Goal: Task Accomplishment & Management: Use online tool/utility

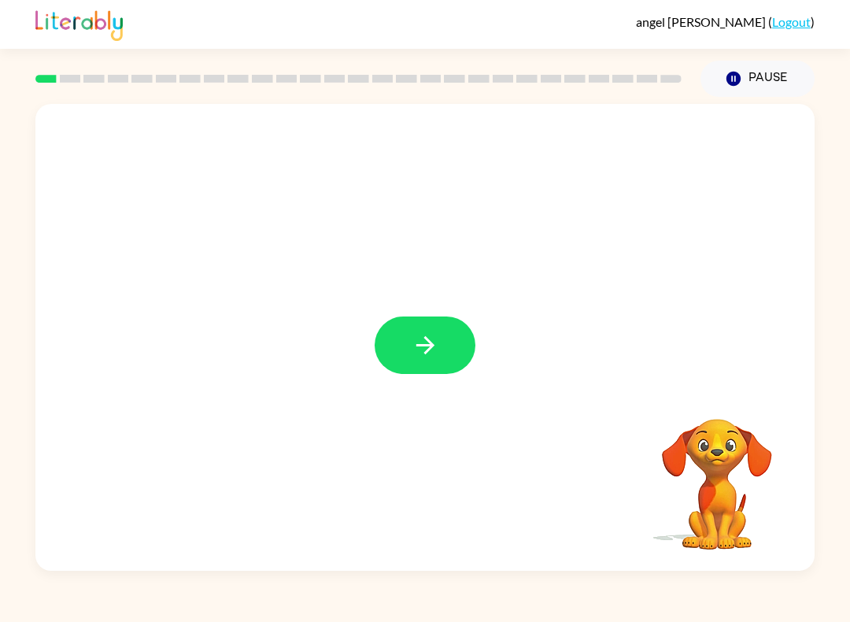
click at [428, 354] on icon "button" at bounding box center [425, 345] width 28 height 28
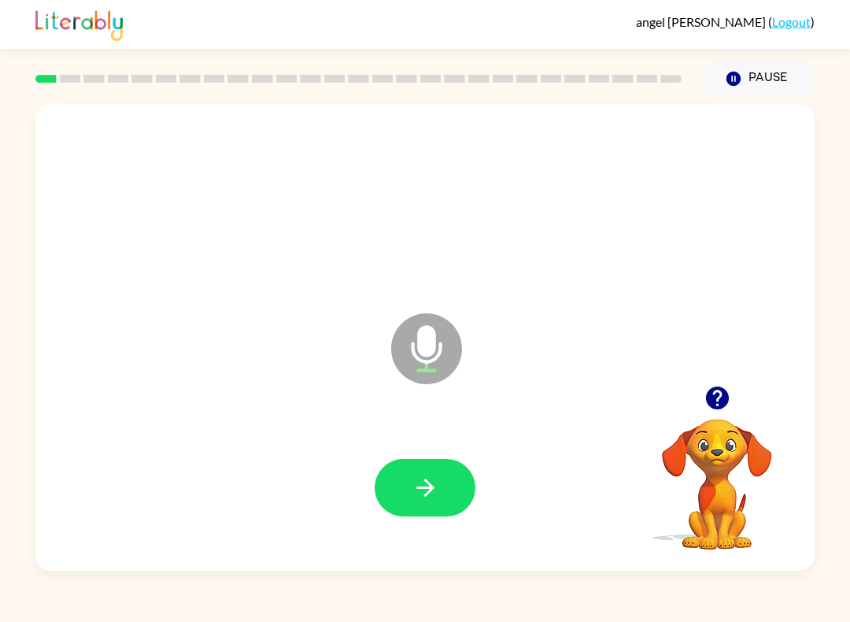
click at [436, 490] on icon "button" at bounding box center [425, 488] width 28 height 28
click at [418, 485] on icon "button" at bounding box center [425, 488] width 28 height 28
click at [444, 515] on button "button" at bounding box center [425, 487] width 101 height 57
click at [460, 511] on button "button" at bounding box center [425, 487] width 101 height 57
click at [441, 482] on button "button" at bounding box center [425, 487] width 101 height 57
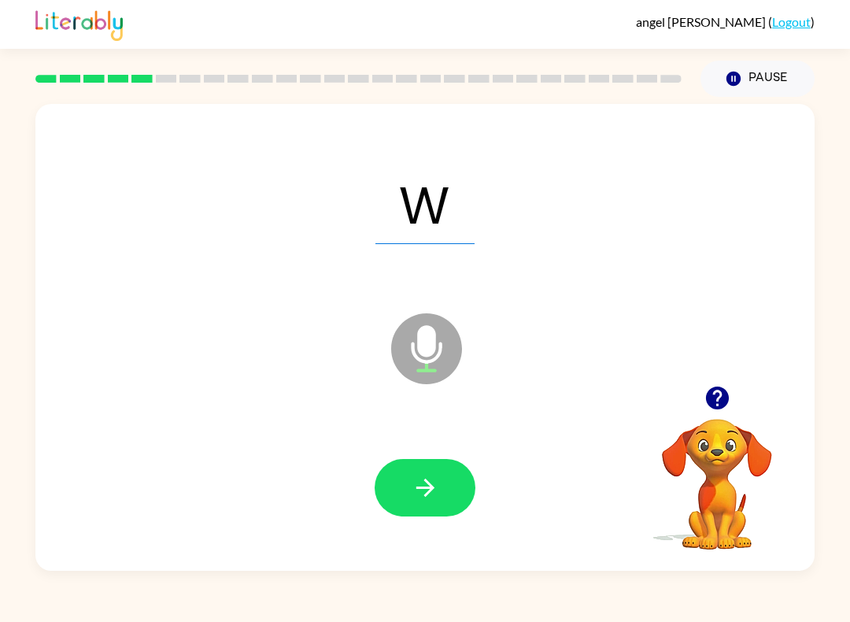
click at [413, 470] on button "button" at bounding box center [425, 487] width 101 height 57
click at [452, 499] on button "button" at bounding box center [425, 487] width 101 height 57
click at [461, 524] on div at bounding box center [424, 487] width 747 height 135
click at [463, 487] on button "button" at bounding box center [425, 487] width 101 height 57
click at [419, 474] on icon "button" at bounding box center [425, 488] width 28 height 28
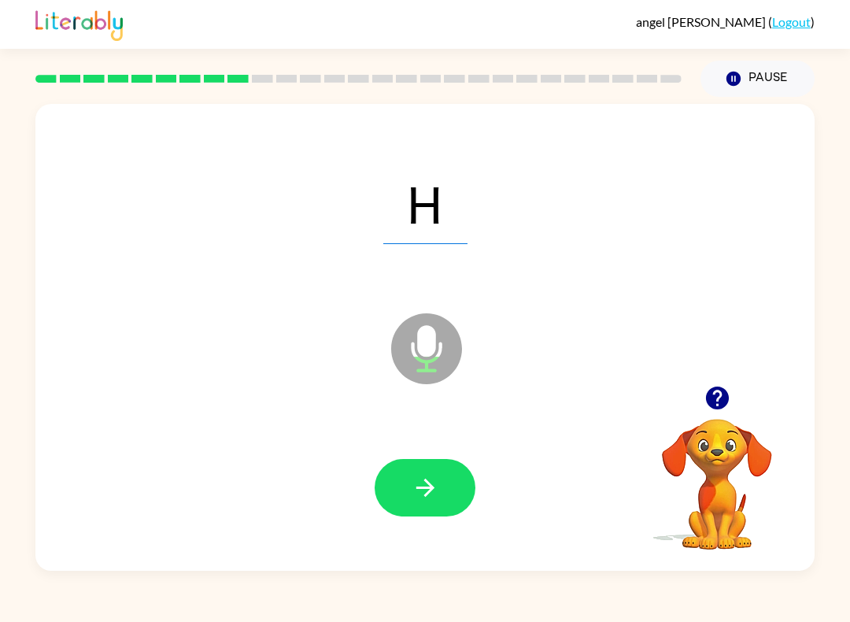
click at [449, 503] on button "button" at bounding box center [425, 487] width 101 height 57
click at [448, 502] on div at bounding box center [425, 487] width 101 height 57
click at [470, 528] on div at bounding box center [424, 487] width 747 height 135
click at [464, 479] on button "button" at bounding box center [425, 487] width 101 height 57
click at [459, 471] on button "button" at bounding box center [425, 487] width 101 height 57
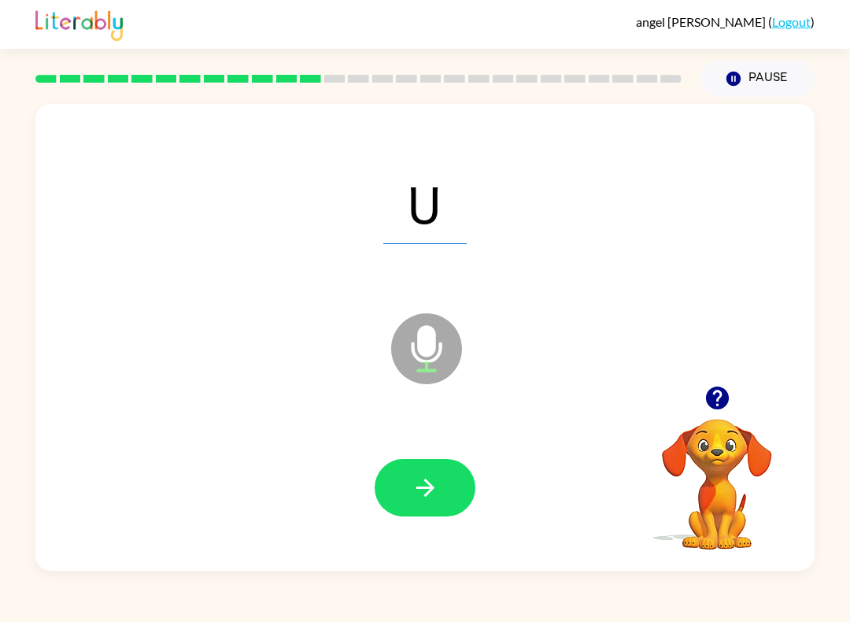
click at [467, 461] on div at bounding box center [425, 487] width 101 height 57
click at [454, 474] on button "button" at bounding box center [425, 487] width 101 height 57
click at [449, 475] on button "button" at bounding box center [425, 487] width 101 height 57
click at [456, 505] on button "button" at bounding box center [425, 487] width 101 height 57
click at [452, 507] on button "button" at bounding box center [425, 487] width 101 height 57
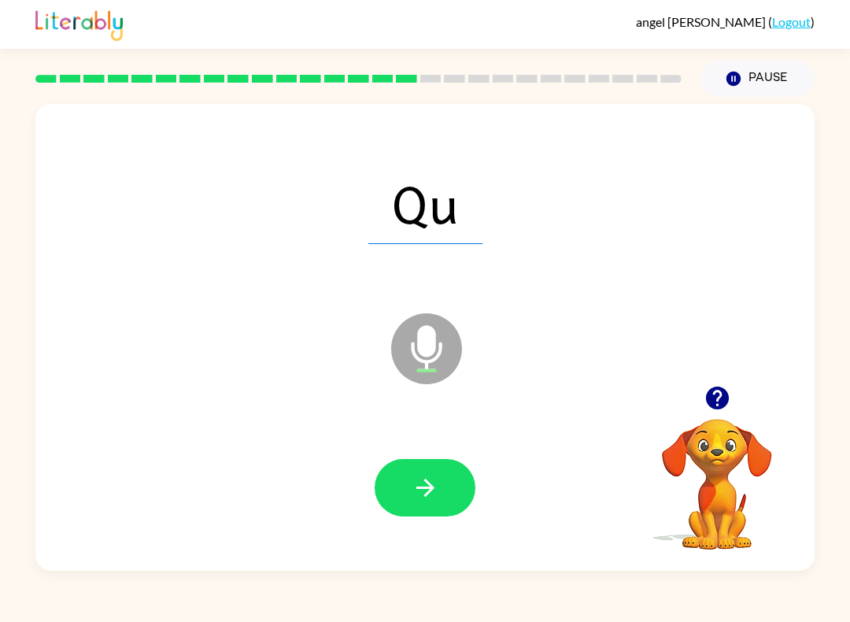
click at [455, 486] on button "button" at bounding box center [425, 487] width 101 height 57
click at [439, 477] on button "button" at bounding box center [425, 487] width 101 height 57
click at [475, 457] on div at bounding box center [424, 487] width 747 height 135
click at [460, 465] on button "button" at bounding box center [425, 487] width 101 height 57
click at [467, 505] on button "button" at bounding box center [425, 487] width 101 height 57
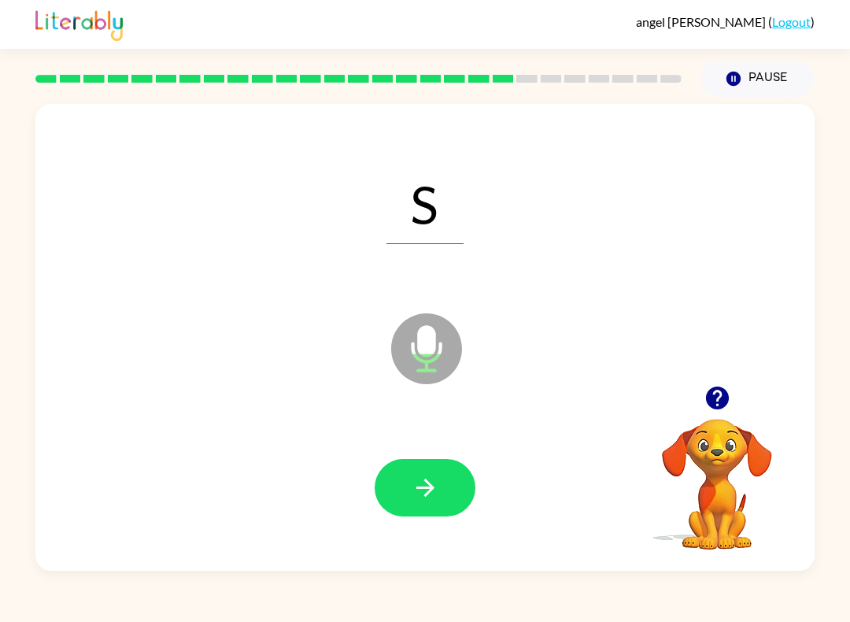
click at [447, 447] on div at bounding box center [424, 487] width 747 height 135
click at [399, 481] on button "button" at bounding box center [425, 487] width 101 height 57
click at [441, 500] on button "button" at bounding box center [425, 487] width 101 height 57
click at [459, 478] on button "button" at bounding box center [425, 487] width 101 height 57
click at [421, 515] on button "button" at bounding box center [425, 487] width 101 height 57
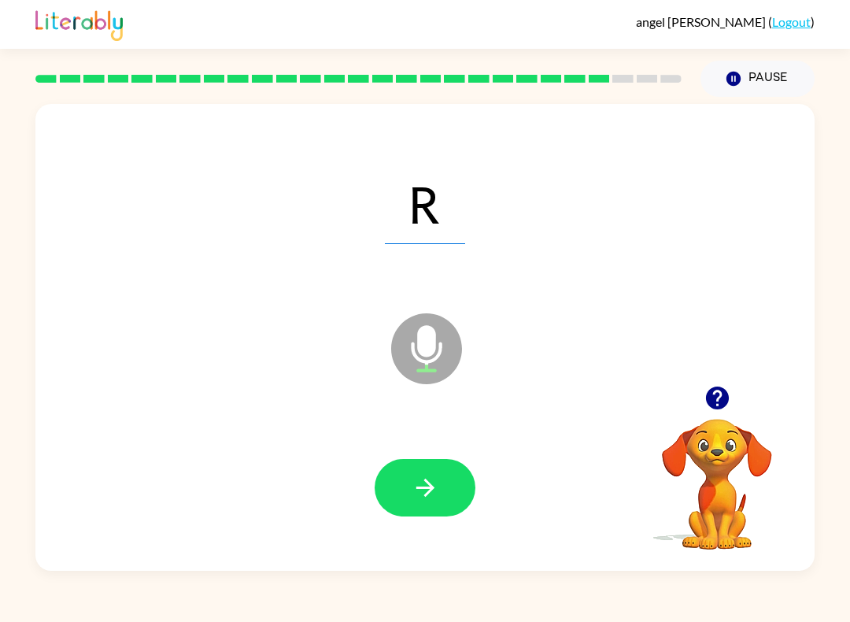
click at [441, 485] on button "button" at bounding box center [425, 487] width 101 height 57
click at [436, 493] on icon "button" at bounding box center [425, 488] width 28 height 28
click at [447, 474] on button "button" at bounding box center [425, 487] width 101 height 57
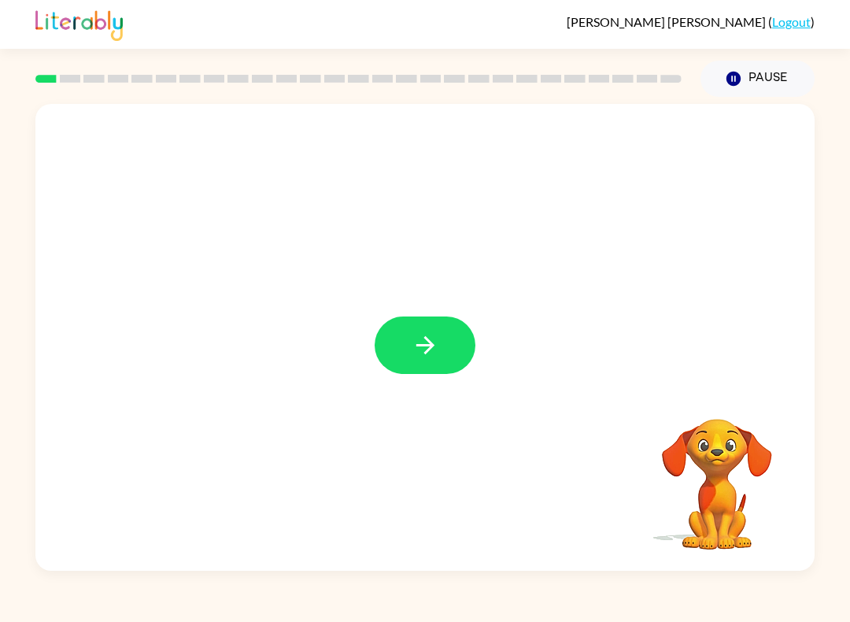
click at [416, 342] on icon "button" at bounding box center [425, 345] width 28 height 28
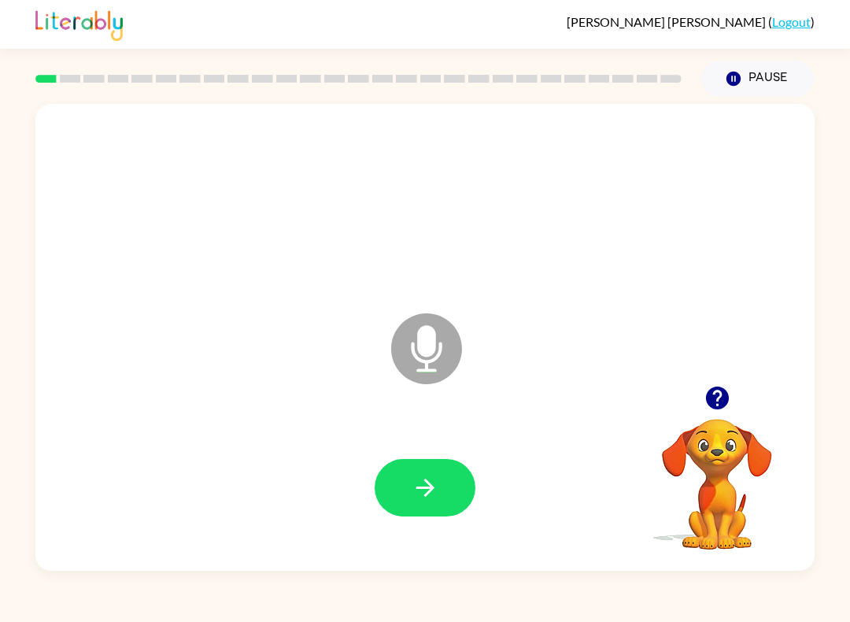
click at [394, 488] on button "button" at bounding box center [425, 487] width 101 height 57
click at [420, 511] on button "button" at bounding box center [425, 487] width 101 height 57
click at [356, 471] on div at bounding box center [424, 487] width 747 height 135
click at [391, 478] on button "button" at bounding box center [425, 487] width 101 height 57
click at [428, 461] on button "button" at bounding box center [425, 487] width 101 height 57
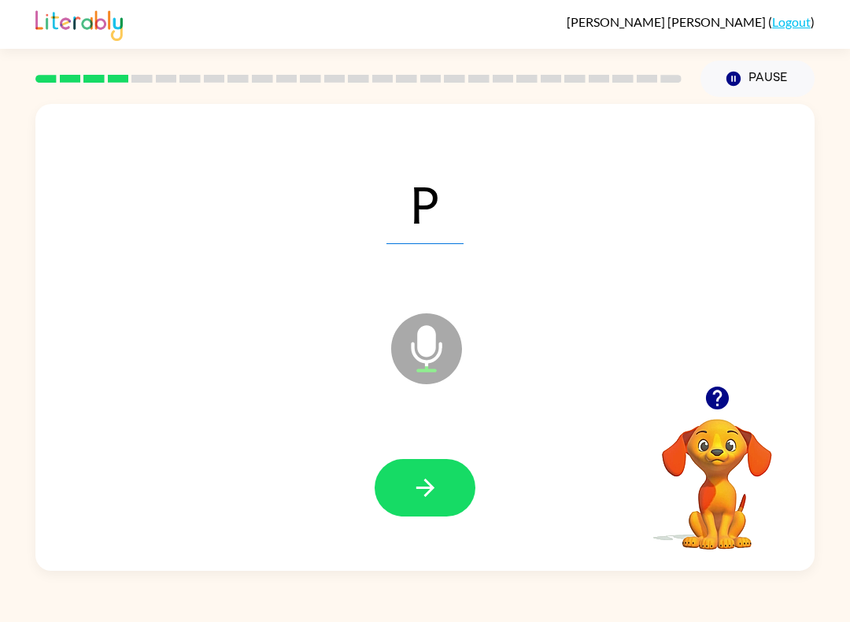
click at [422, 489] on icon "button" at bounding box center [425, 488] width 28 height 28
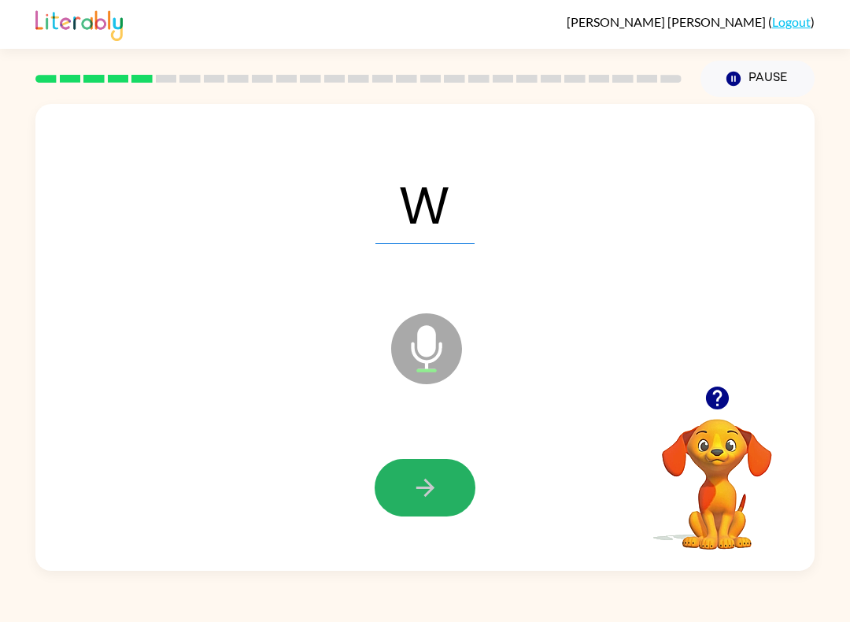
click at [424, 505] on button "button" at bounding box center [425, 487] width 101 height 57
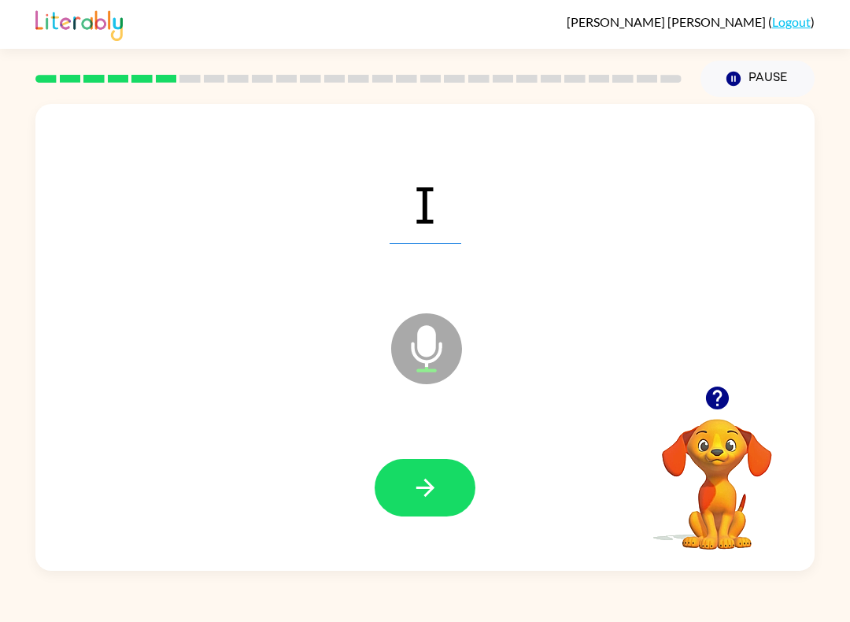
click at [438, 505] on button "button" at bounding box center [425, 487] width 101 height 57
click at [428, 500] on icon "button" at bounding box center [425, 488] width 28 height 28
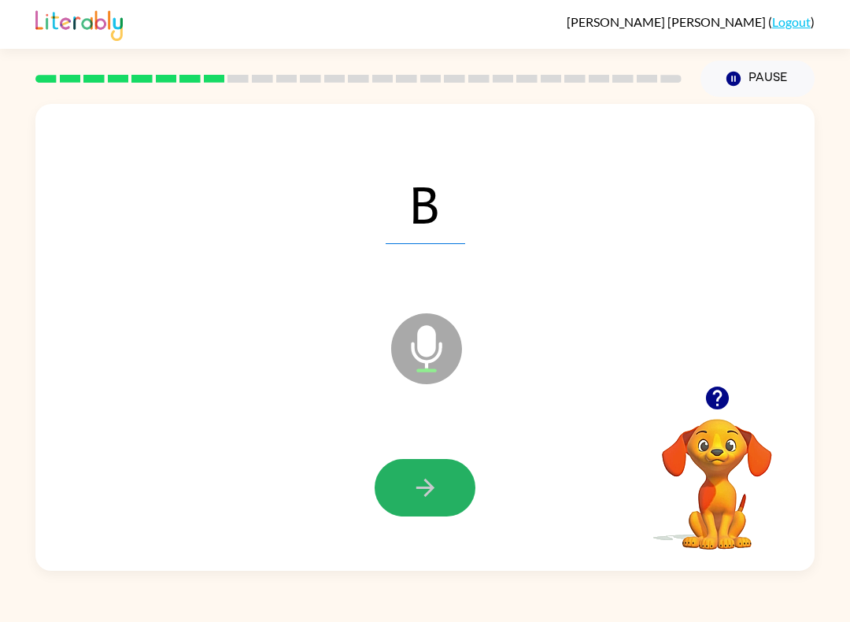
click at [443, 492] on button "button" at bounding box center [425, 487] width 101 height 57
click at [444, 490] on button "button" at bounding box center [425, 487] width 101 height 57
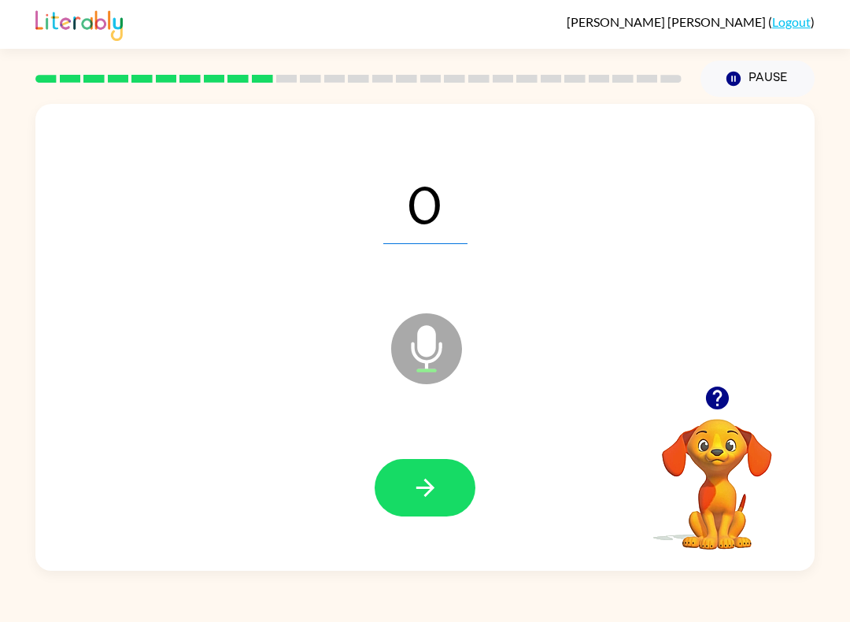
click at [437, 488] on icon "button" at bounding box center [425, 488] width 28 height 28
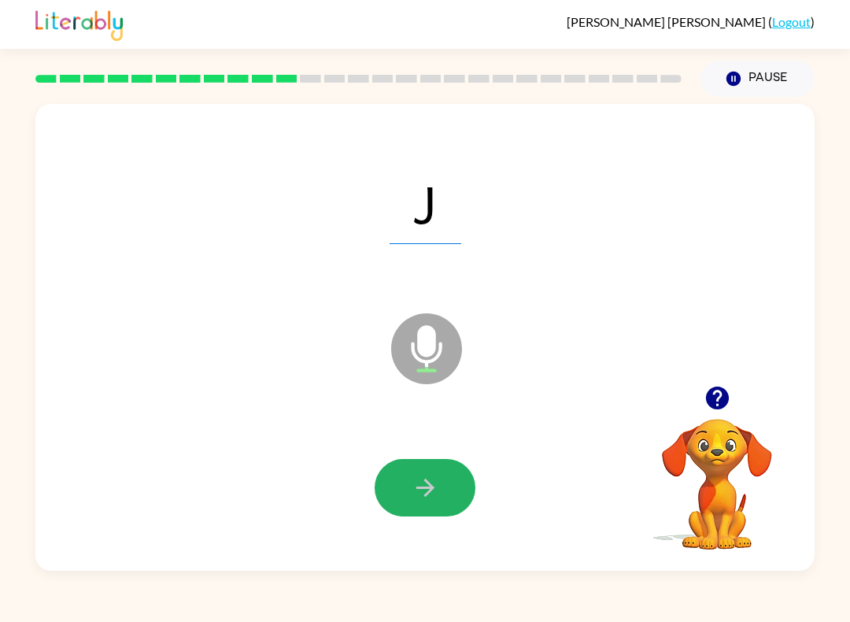
click at [432, 482] on icon "button" at bounding box center [425, 488] width 28 height 28
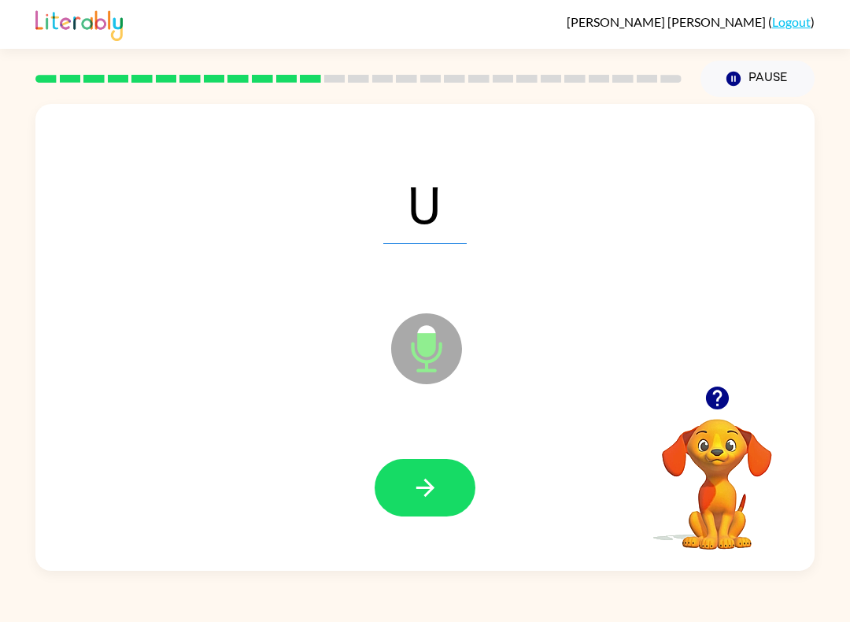
click at [455, 463] on button "button" at bounding box center [425, 487] width 101 height 57
click at [436, 483] on icon "button" at bounding box center [425, 488] width 28 height 28
click at [443, 489] on button "button" at bounding box center [425, 487] width 101 height 57
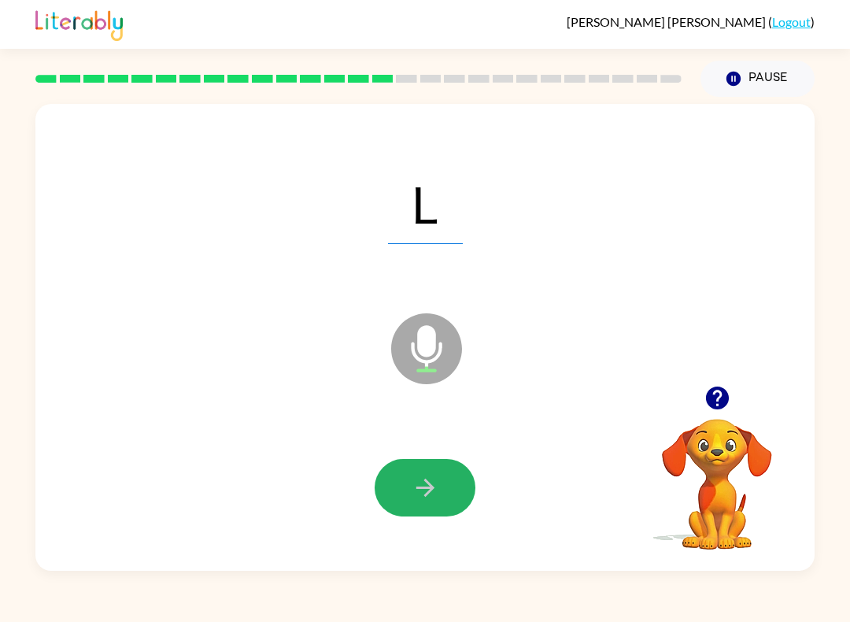
click at [419, 481] on icon "button" at bounding box center [425, 488] width 28 height 28
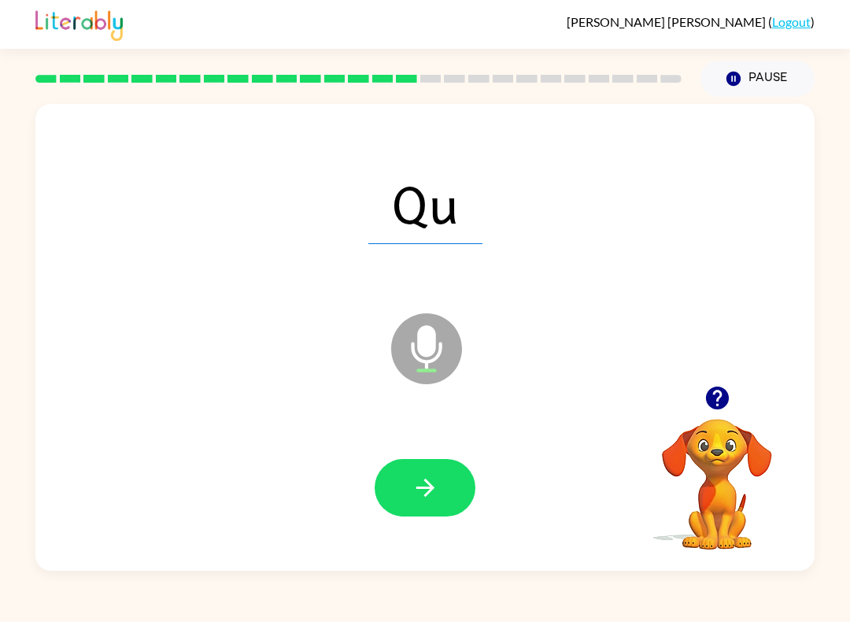
click at [426, 492] on icon "button" at bounding box center [425, 488] width 28 height 28
click at [430, 475] on icon "button" at bounding box center [425, 488] width 28 height 28
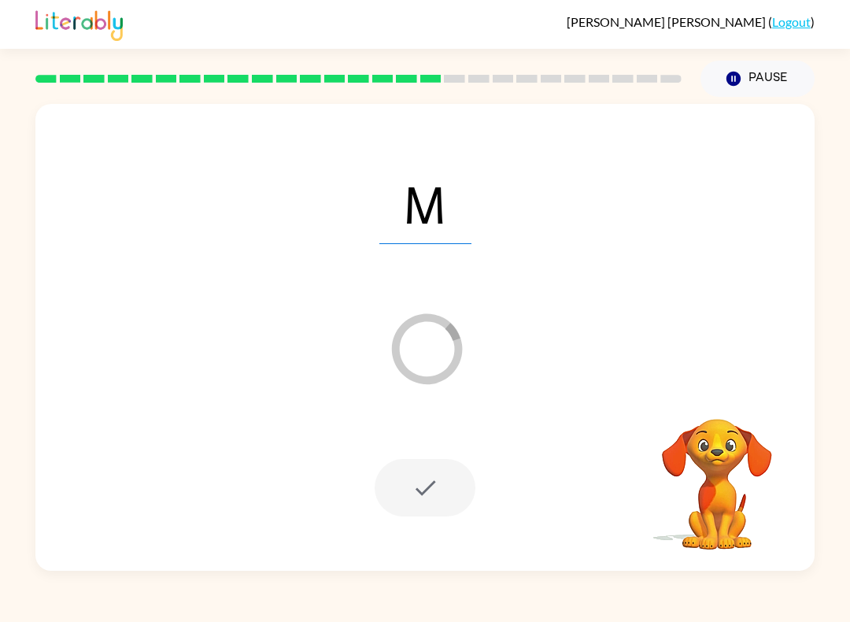
click at [819, 122] on div "M Loader Your response is being sent to our graders Your browser must support p…" at bounding box center [425, 334] width 850 height 474
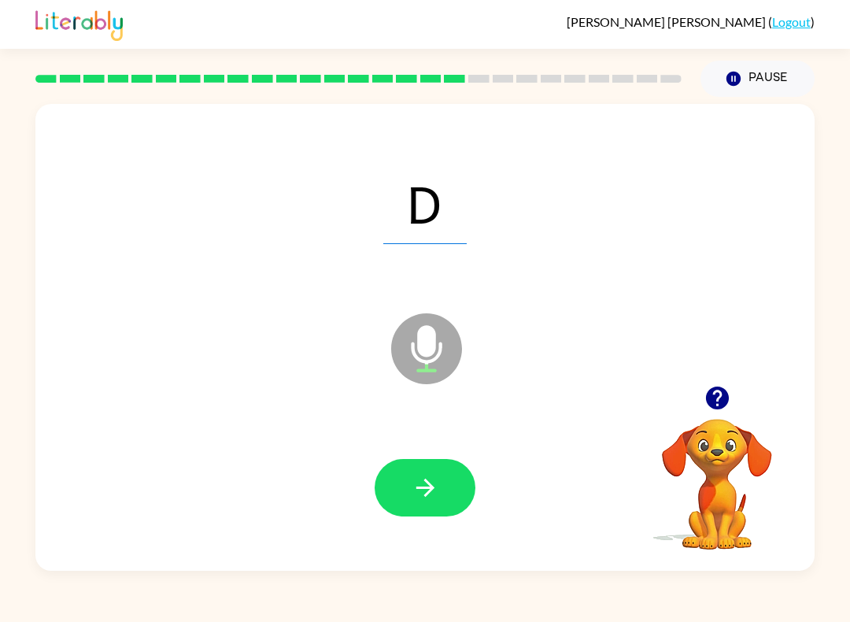
click at [428, 504] on button "button" at bounding box center [425, 487] width 101 height 57
click at [441, 466] on button "button" at bounding box center [425, 487] width 101 height 57
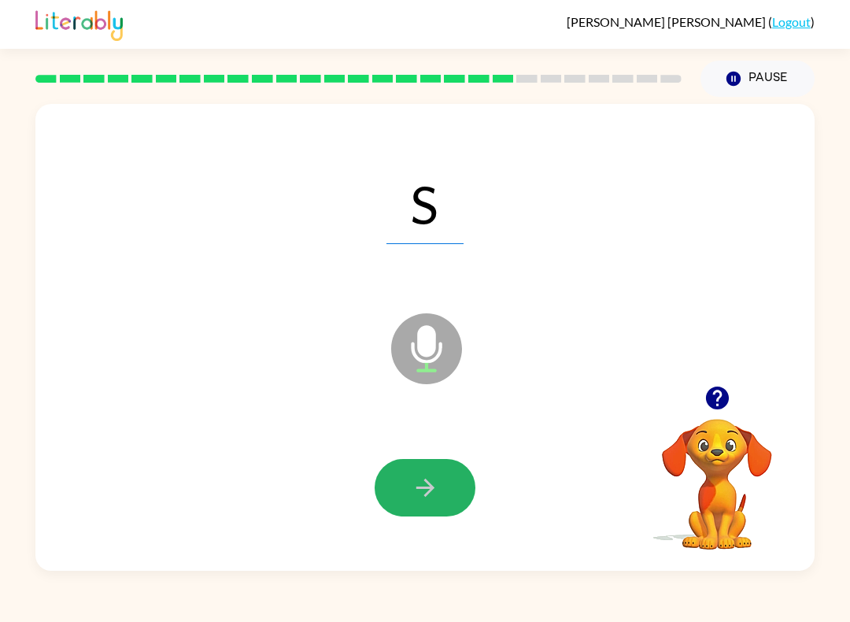
click at [430, 496] on icon "button" at bounding box center [425, 488] width 28 height 28
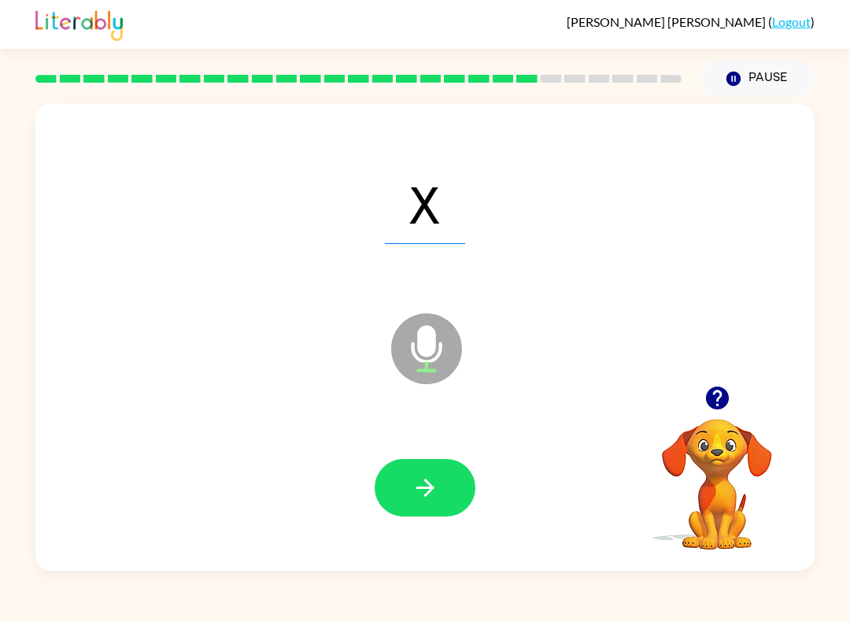
click at [435, 465] on button "button" at bounding box center [425, 487] width 101 height 57
click at [441, 490] on button "button" at bounding box center [425, 487] width 101 height 57
click at [438, 468] on button "button" at bounding box center [425, 487] width 101 height 57
click at [434, 480] on icon "button" at bounding box center [425, 488] width 28 height 28
click at [438, 496] on icon "button" at bounding box center [425, 488] width 28 height 28
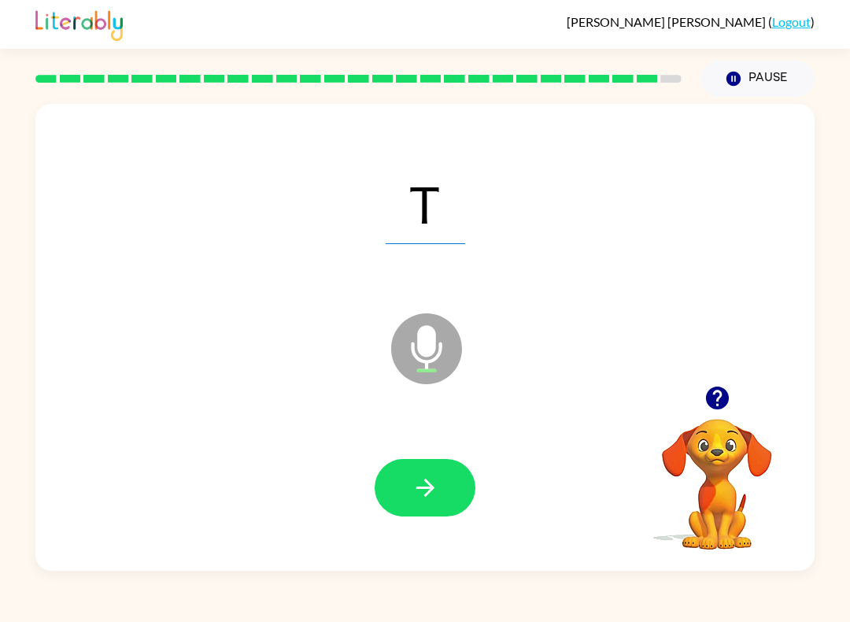
click at [432, 494] on icon "button" at bounding box center [425, 488] width 28 height 28
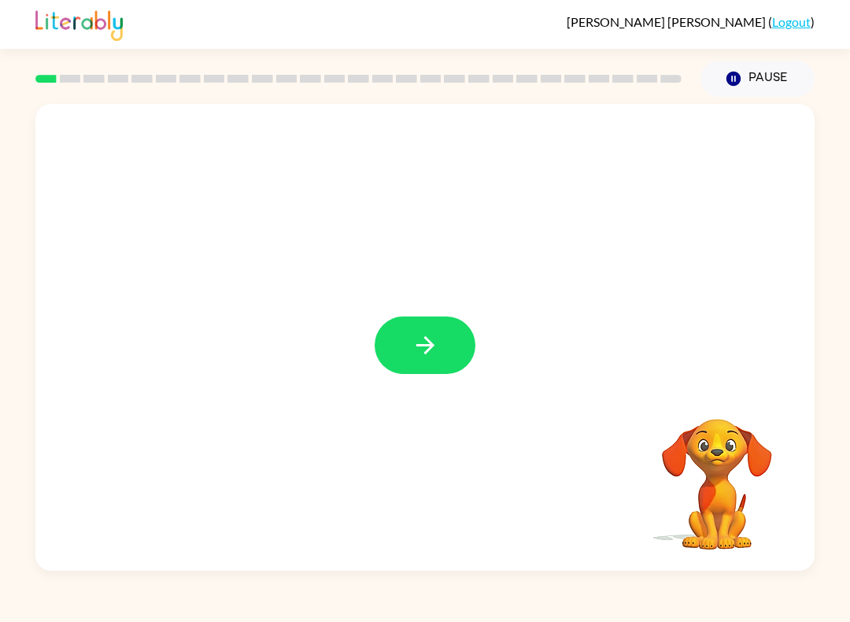
click at [437, 342] on icon "button" at bounding box center [425, 345] width 28 height 28
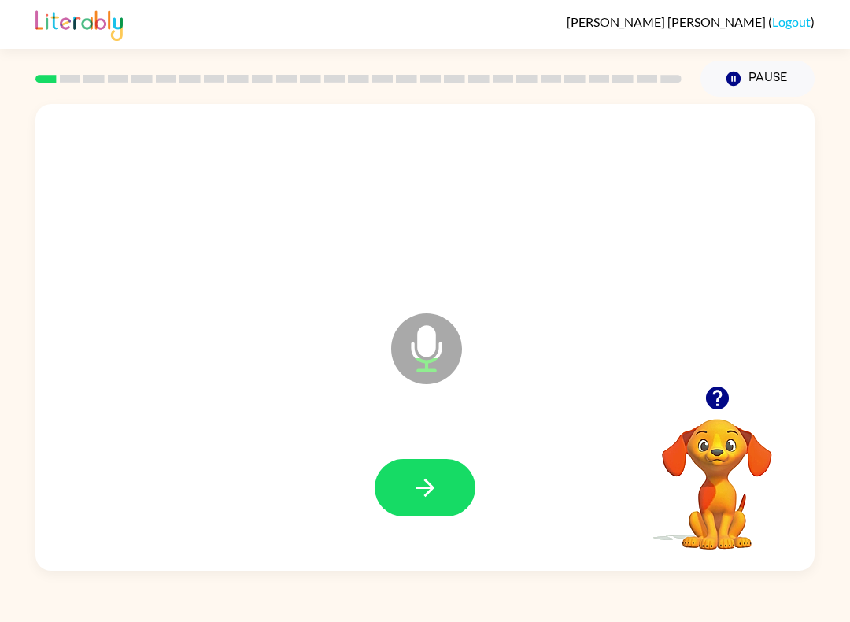
click at [428, 490] on icon "button" at bounding box center [425, 488] width 28 height 28
click at [450, 476] on button "button" at bounding box center [425, 487] width 101 height 57
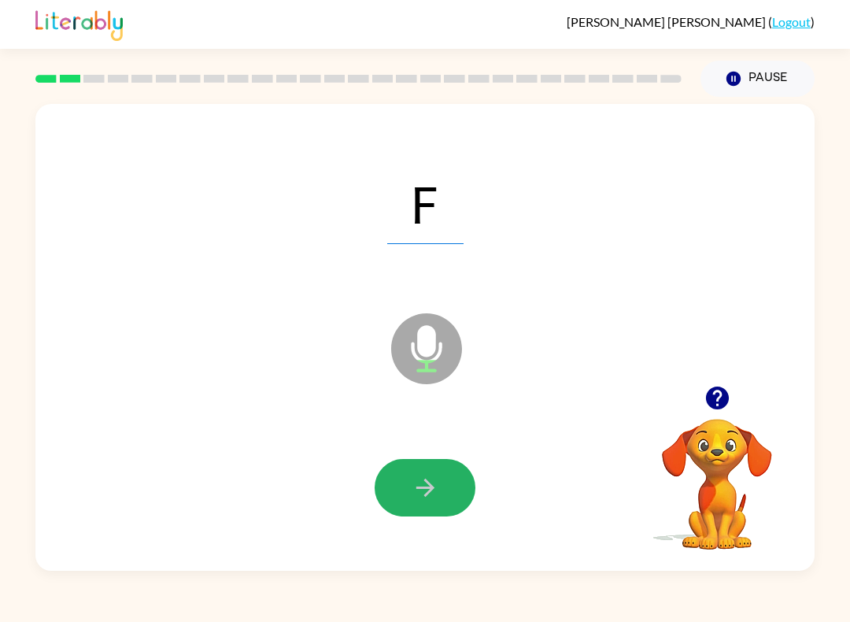
click at [441, 485] on button "button" at bounding box center [425, 487] width 101 height 57
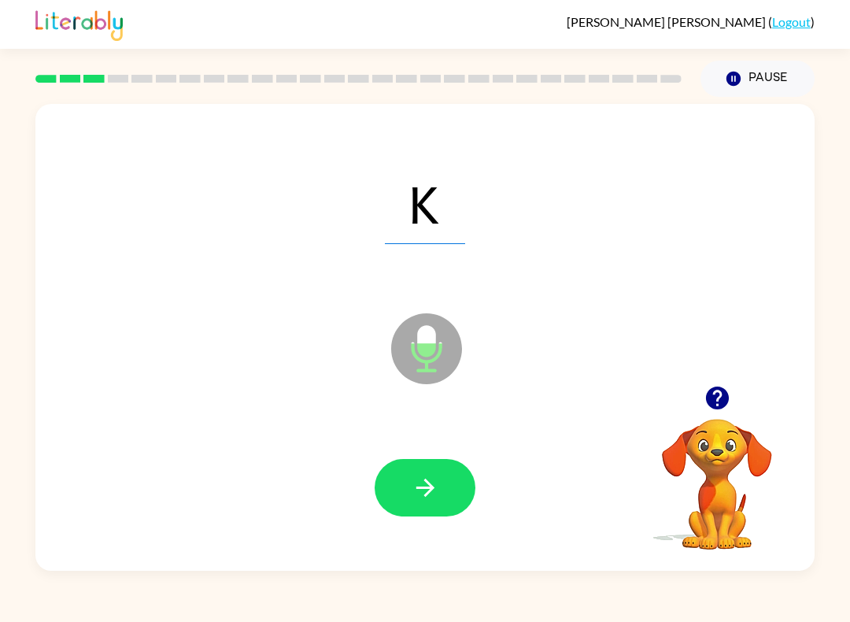
click at [439, 489] on button "button" at bounding box center [425, 487] width 101 height 57
click at [464, 486] on button "button" at bounding box center [425, 487] width 101 height 57
click at [437, 468] on button "button" at bounding box center [425, 487] width 101 height 57
click at [452, 459] on button "button" at bounding box center [425, 487] width 101 height 57
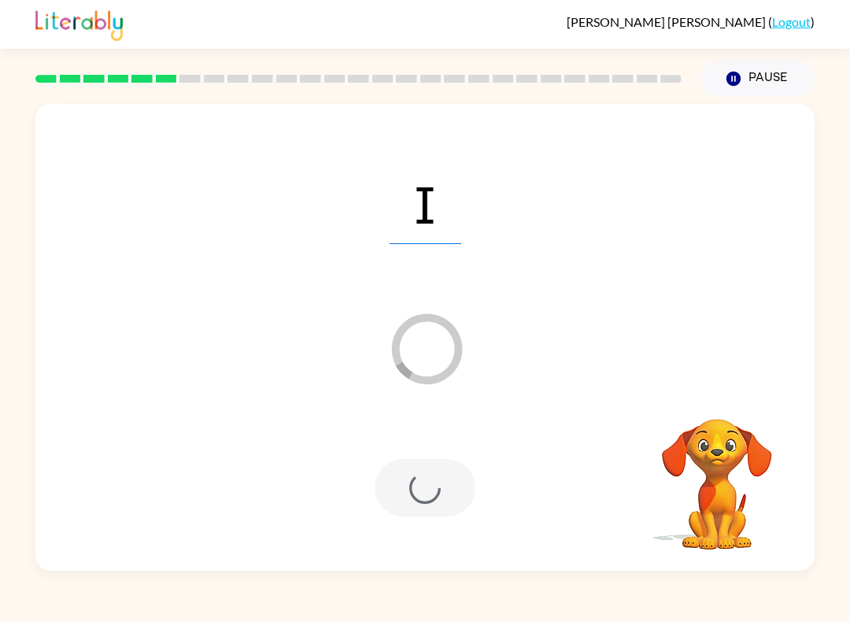
click at [441, 479] on div at bounding box center [425, 487] width 101 height 57
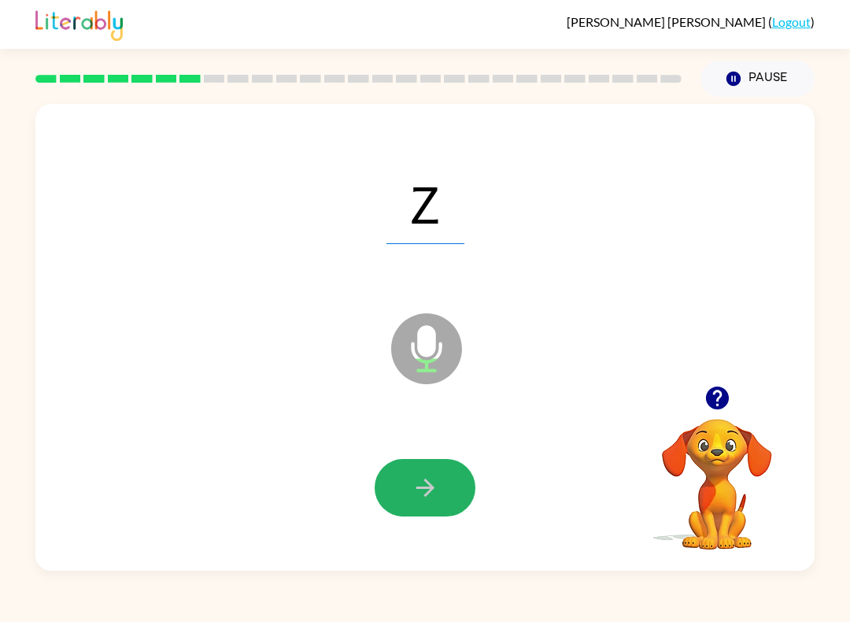
click at [407, 488] on button "button" at bounding box center [425, 487] width 101 height 57
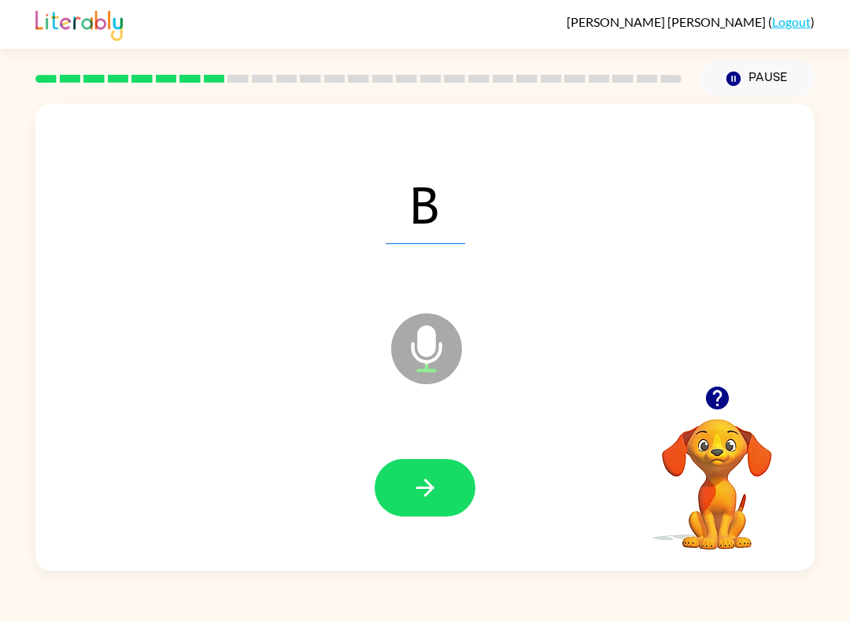
click at [444, 470] on button "button" at bounding box center [425, 487] width 101 height 57
click at [434, 489] on icon "button" at bounding box center [425, 488] width 28 height 28
click at [437, 478] on icon "button" at bounding box center [425, 488] width 28 height 28
click at [435, 483] on icon "button" at bounding box center [425, 488] width 28 height 28
click at [385, 520] on div at bounding box center [424, 487] width 747 height 135
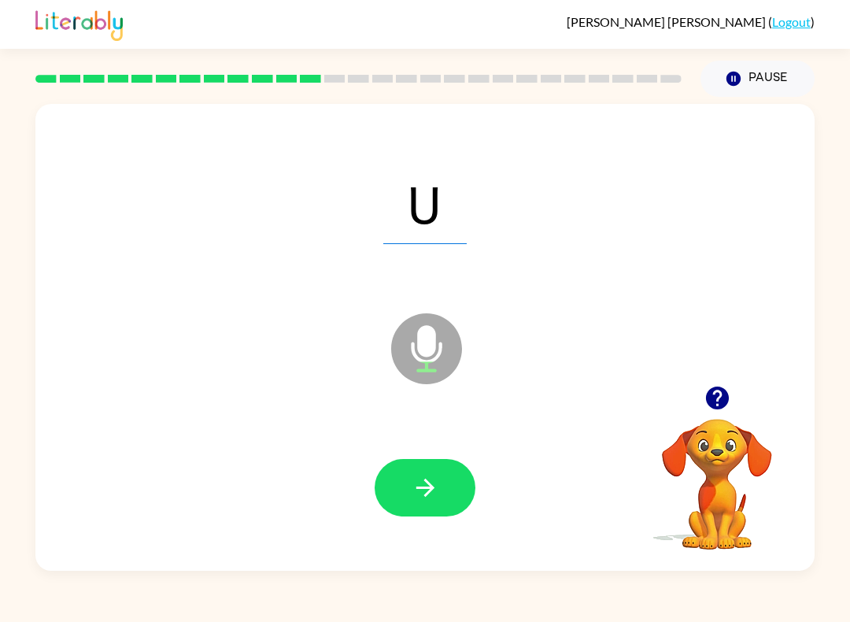
click at [434, 485] on icon "button" at bounding box center [425, 488] width 28 height 28
click at [443, 507] on button "button" at bounding box center [425, 487] width 101 height 57
click at [451, 489] on button "button" at bounding box center [425, 487] width 101 height 57
click at [434, 484] on icon "button" at bounding box center [425, 488] width 28 height 28
click at [424, 478] on icon "button" at bounding box center [425, 488] width 28 height 28
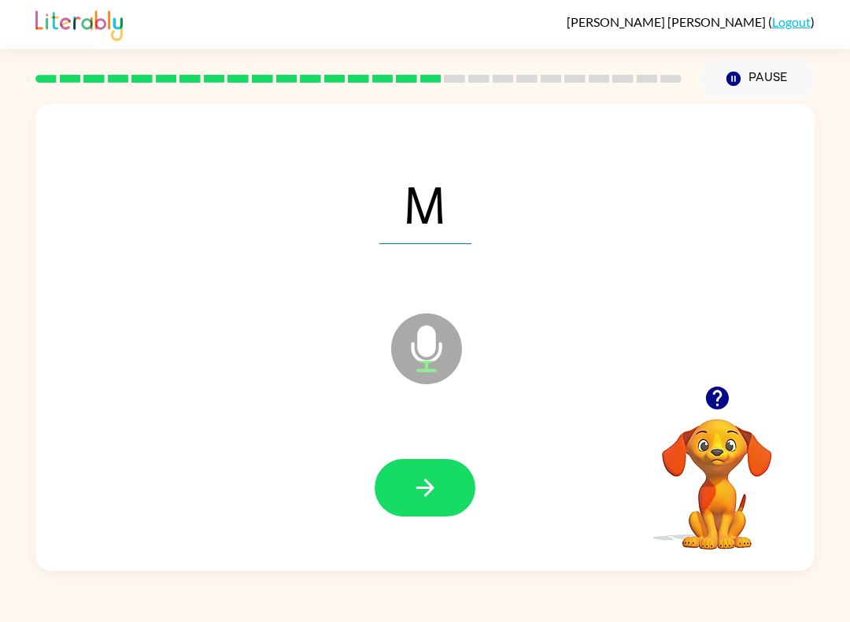
click at [418, 485] on icon "button" at bounding box center [425, 488] width 28 height 28
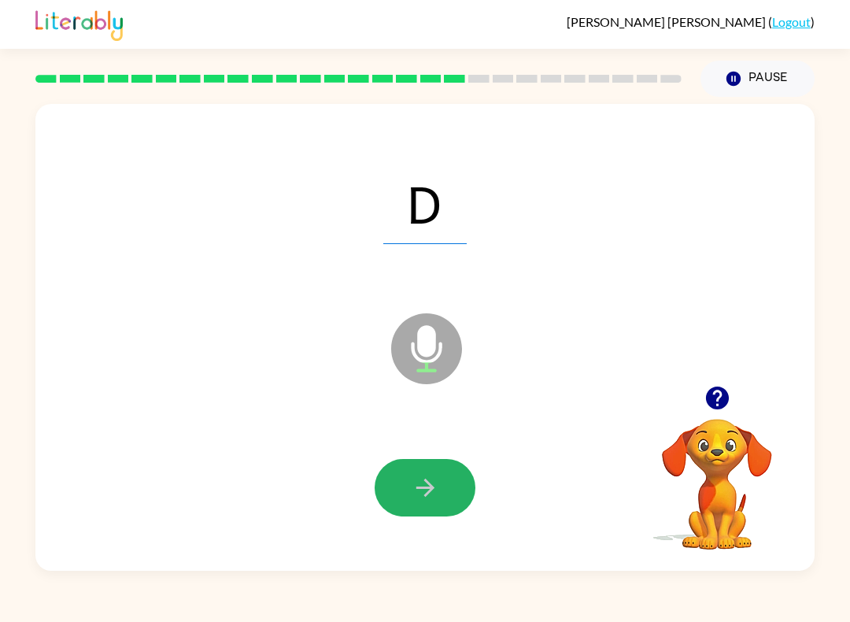
click at [428, 492] on icon "button" at bounding box center [424, 487] width 18 height 18
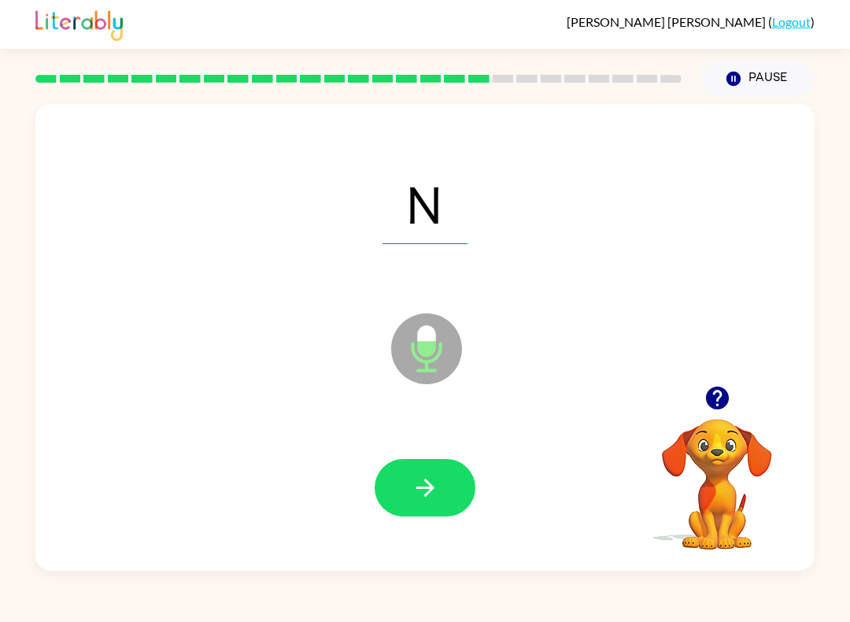
click at [422, 492] on icon "button" at bounding box center [425, 488] width 28 height 28
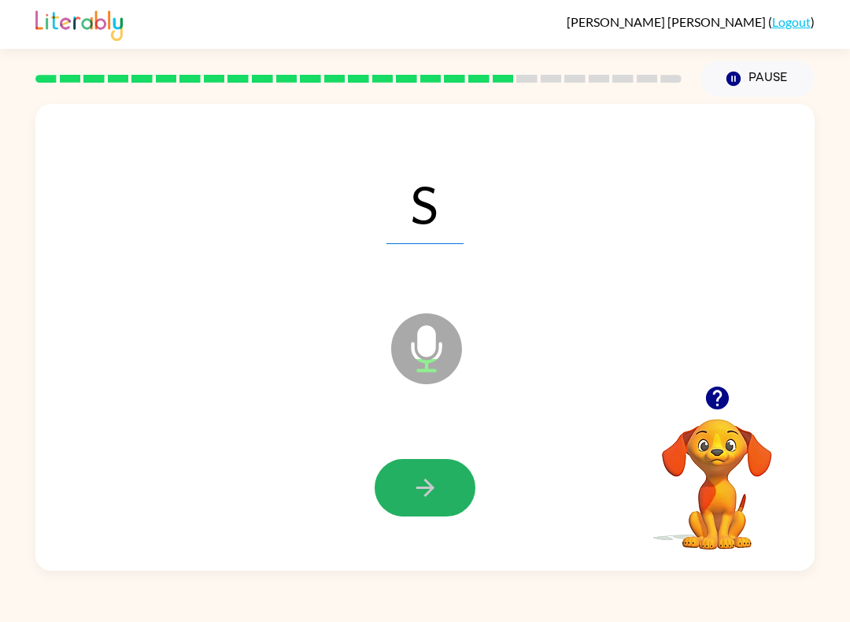
click at [445, 482] on button "button" at bounding box center [425, 487] width 101 height 57
click at [451, 485] on button "button" at bounding box center [425, 487] width 101 height 57
click at [441, 470] on button "button" at bounding box center [425, 487] width 101 height 57
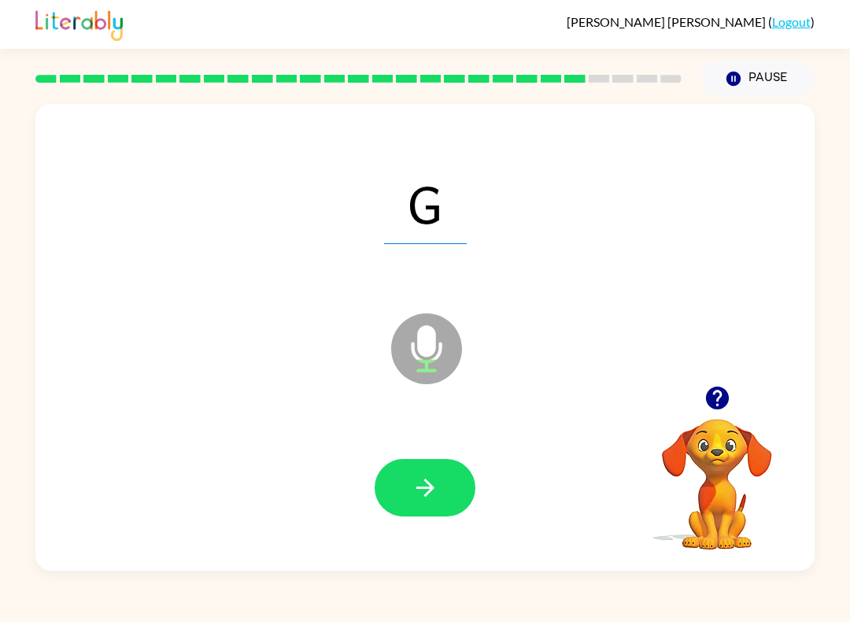
click at [414, 492] on icon "button" at bounding box center [425, 488] width 28 height 28
click at [437, 508] on button "button" at bounding box center [425, 487] width 101 height 57
click at [453, 480] on button "button" at bounding box center [425, 487] width 101 height 57
click at [436, 492] on icon "button" at bounding box center [425, 488] width 28 height 28
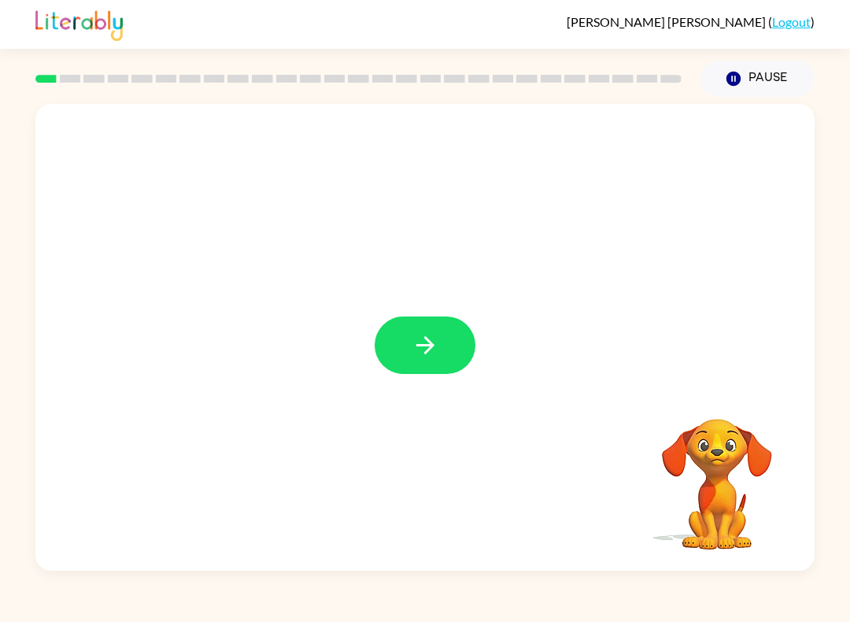
click at [420, 320] on button "button" at bounding box center [425, 344] width 101 height 57
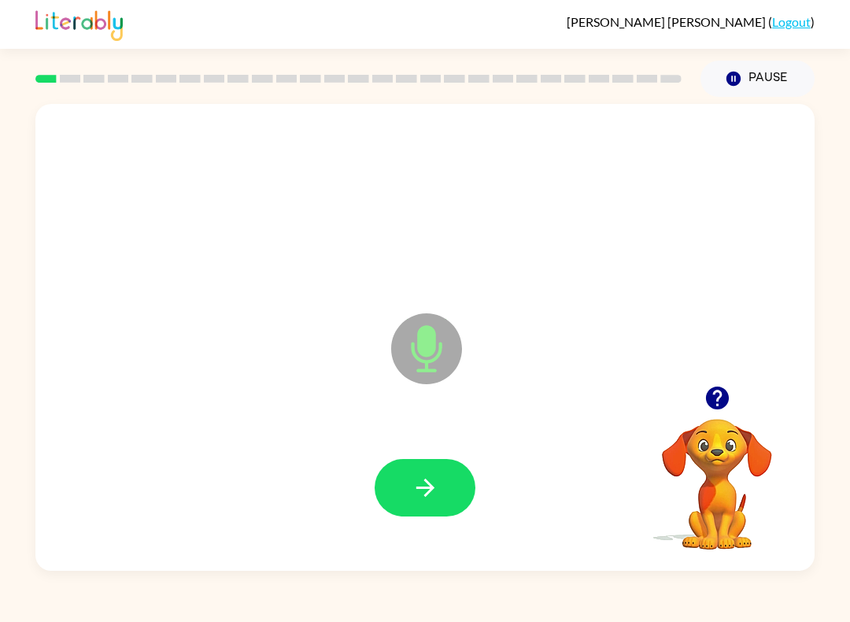
click at [422, 494] on icon "button" at bounding box center [425, 488] width 28 height 28
click at [428, 478] on icon "button" at bounding box center [425, 488] width 28 height 28
click at [426, 496] on icon "button" at bounding box center [424, 487] width 18 height 18
click at [431, 497] on icon "button" at bounding box center [425, 488] width 28 height 28
click at [427, 488] on icon "button" at bounding box center [424, 487] width 18 height 18
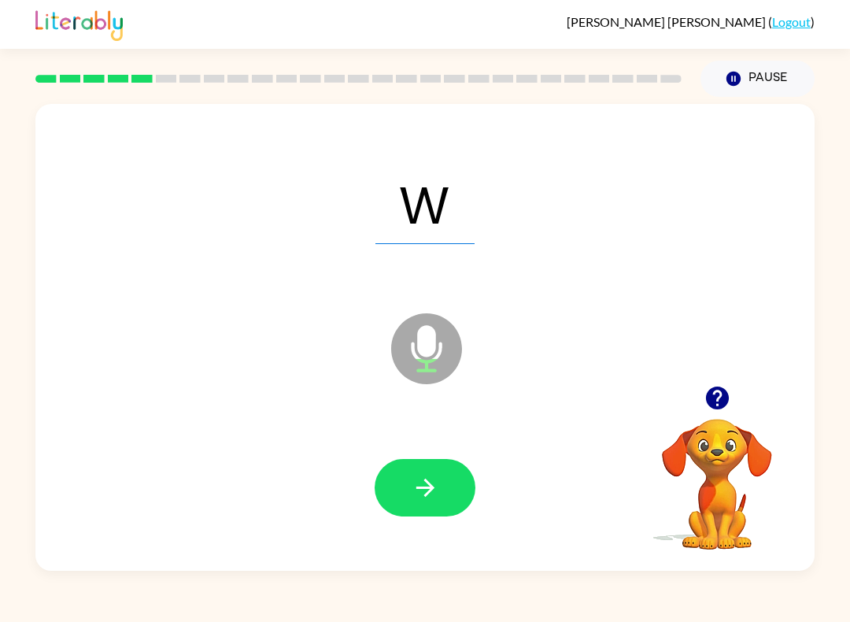
click at [441, 489] on button "button" at bounding box center [425, 487] width 101 height 57
click at [422, 484] on icon "button" at bounding box center [425, 488] width 28 height 28
click at [443, 490] on button "button" at bounding box center [425, 487] width 101 height 57
click at [445, 485] on button "button" at bounding box center [425, 487] width 101 height 57
click at [450, 453] on div at bounding box center [424, 487] width 747 height 135
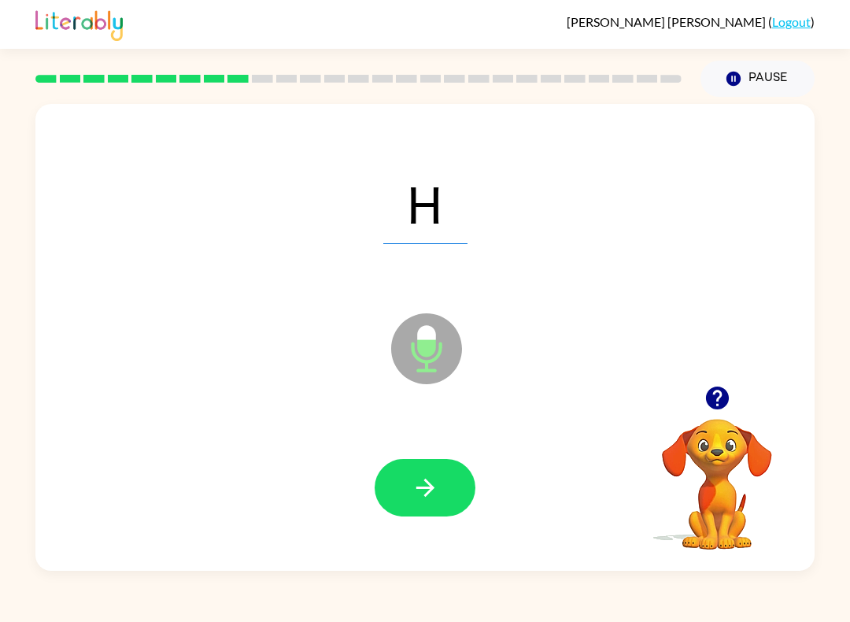
click at [451, 492] on button "button" at bounding box center [425, 487] width 101 height 57
click at [426, 484] on icon "button" at bounding box center [425, 488] width 28 height 28
click at [428, 478] on icon "button" at bounding box center [425, 488] width 28 height 28
click at [434, 484] on icon "button" at bounding box center [425, 488] width 28 height 28
click at [458, 495] on button "button" at bounding box center [425, 487] width 101 height 57
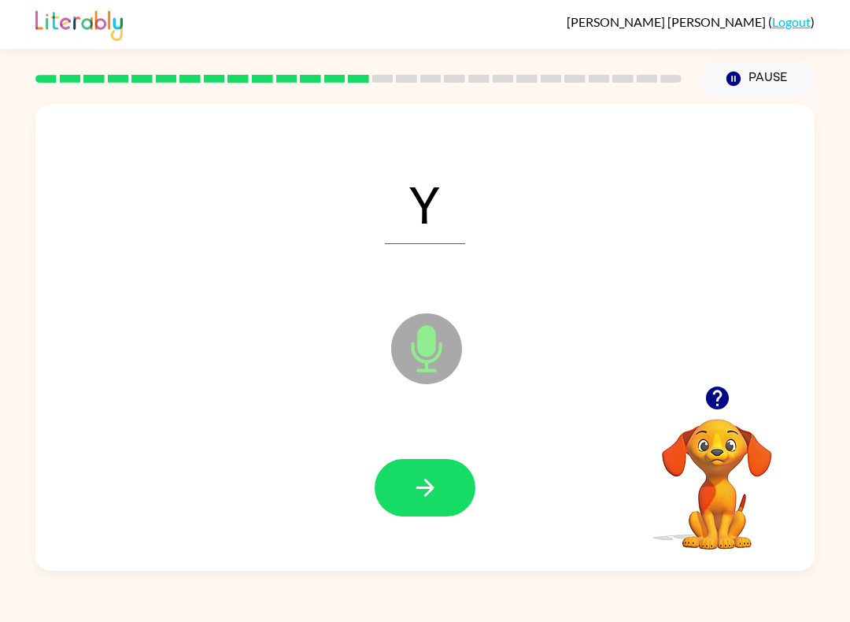
click at [426, 488] on icon "button" at bounding box center [424, 487] width 18 height 18
click at [441, 502] on button "button" at bounding box center [425, 487] width 101 height 57
click at [441, 501] on button "button" at bounding box center [425, 487] width 101 height 57
click at [435, 504] on button "button" at bounding box center [425, 487] width 101 height 57
click at [422, 499] on icon "button" at bounding box center [425, 488] width 28 height 28
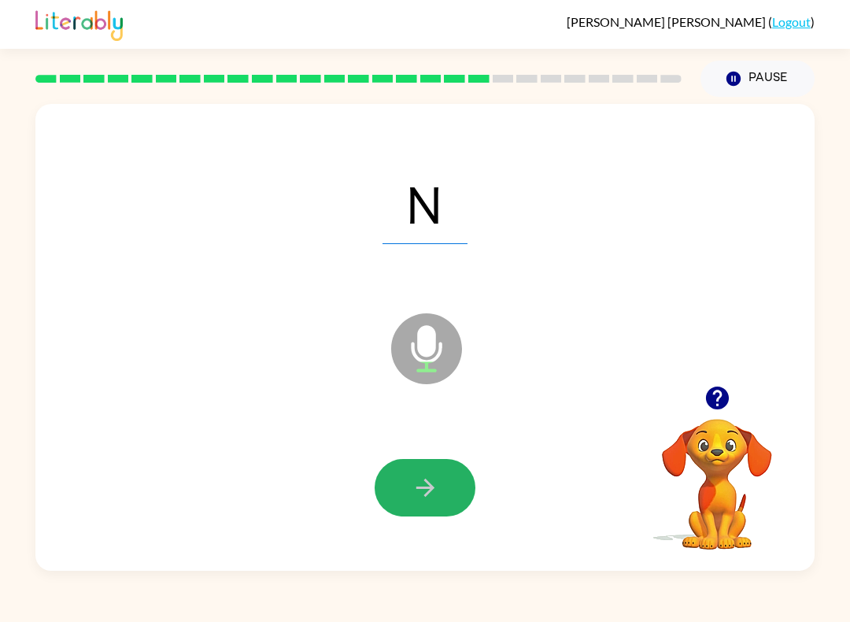
click at [456, 486] on button "button" at bounding box center [425, 487] width 101 height 57
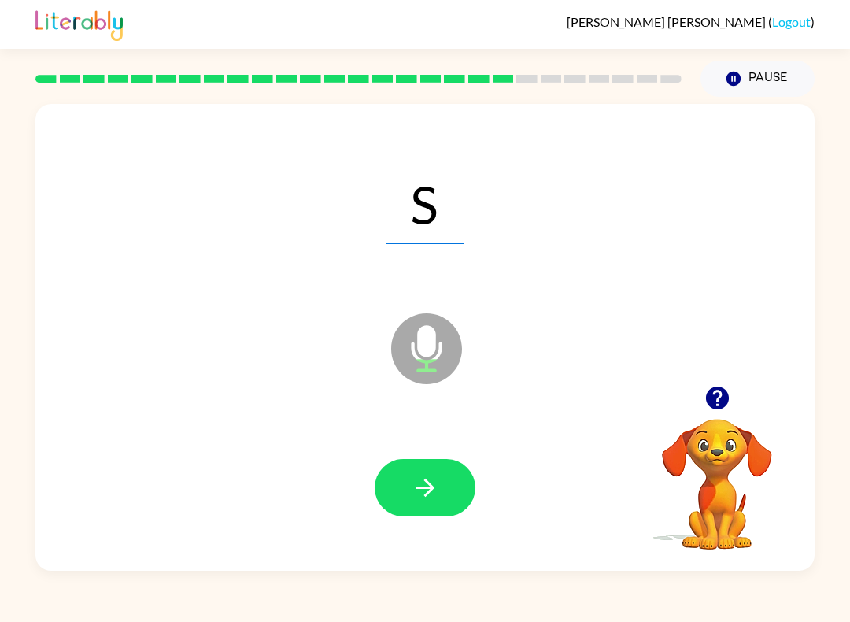
click at [448, 472] on button "button" at bounding box center [425, 487] width 101 height 57
click at [422, 491] on icon "button" at bounding box center [425, 488] width 28 height 28
click at [446, 493] on button "button" at bounding box center [425, 487] width 101 height 57
click at [432, 489] on icon "button" at bounding box center [424, 487] width 18 height 18
click at [445, 484] on button "button" at bounding box center [425, 487] width 101 height 57
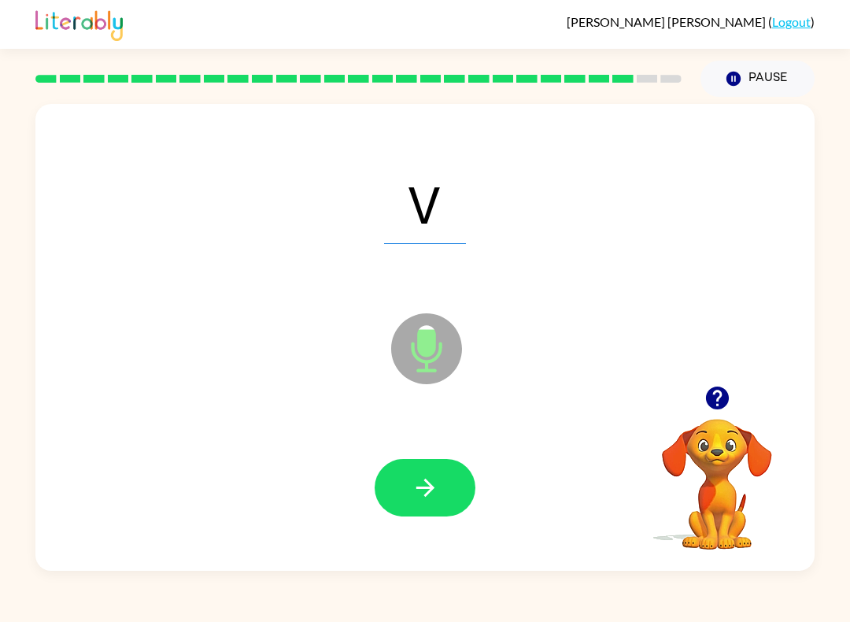
click at [442, 472] on button "button" at bounding box center [425, 487] width 101 height 57
click at [429, 484] on icon "button" at bounding box center [424, 487] width 18 height 18
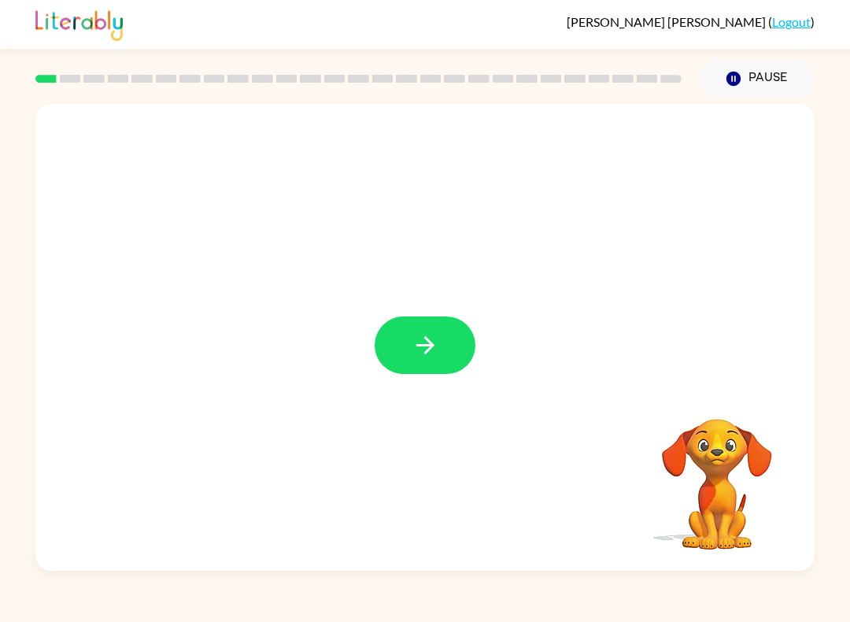
click at [434, 354] on icon "button" at bounding box center [425, 345] width 28 height 28
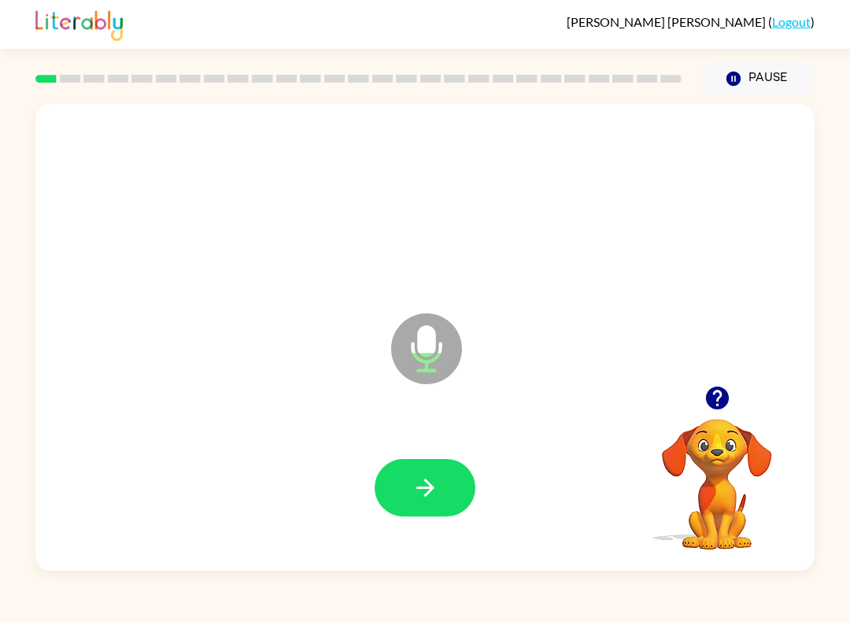
click at [436, 499] on icon "button" at bounding box center [425, 488] width 28 height 28
click at [440, 480] on button "button" at bounding box center [425, 487] width 101 height 57
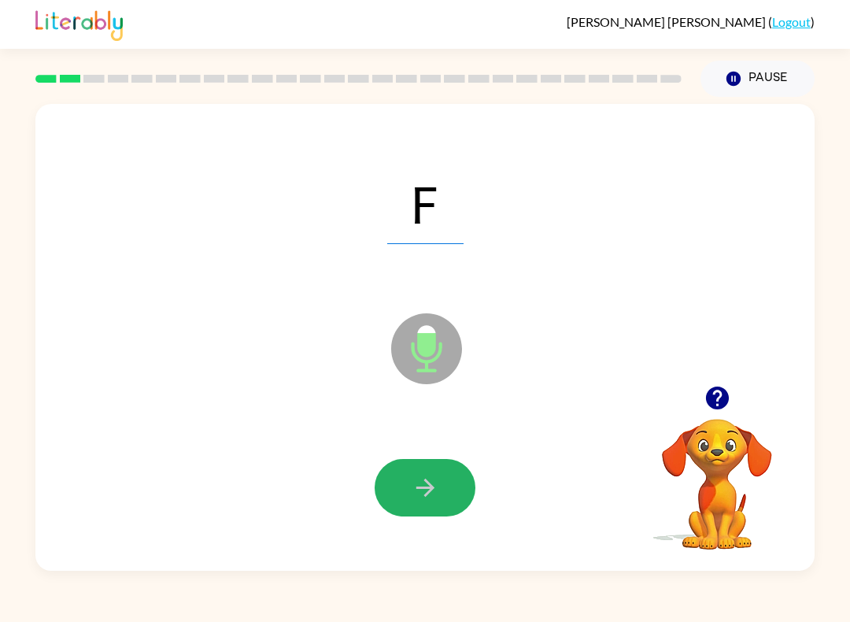
click at [437, 483] on icon "button" at bounding box center [425, 488] width 28 height 28
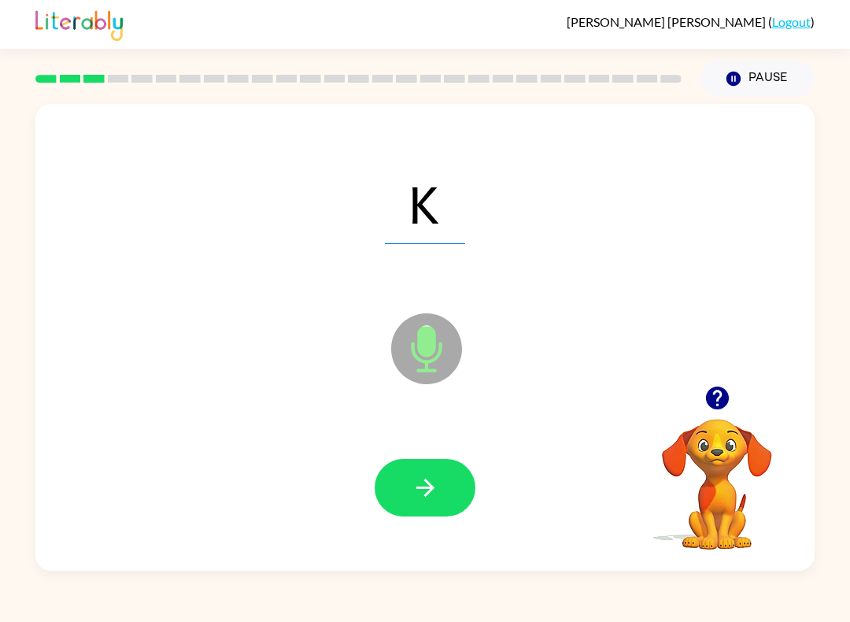
click at [445, 488] on button "button" at bounding box center [425, 487] width 101 height 57
click at [453, 479] on button "button" at bounding box center [425, 487] width 101 height 57
click at [456, 491] on button "button" at bounding box center [425, 487] width 101 height 57
click at [432, 479] on icon "button" at bounding box center [425, 488] width 28 height 28
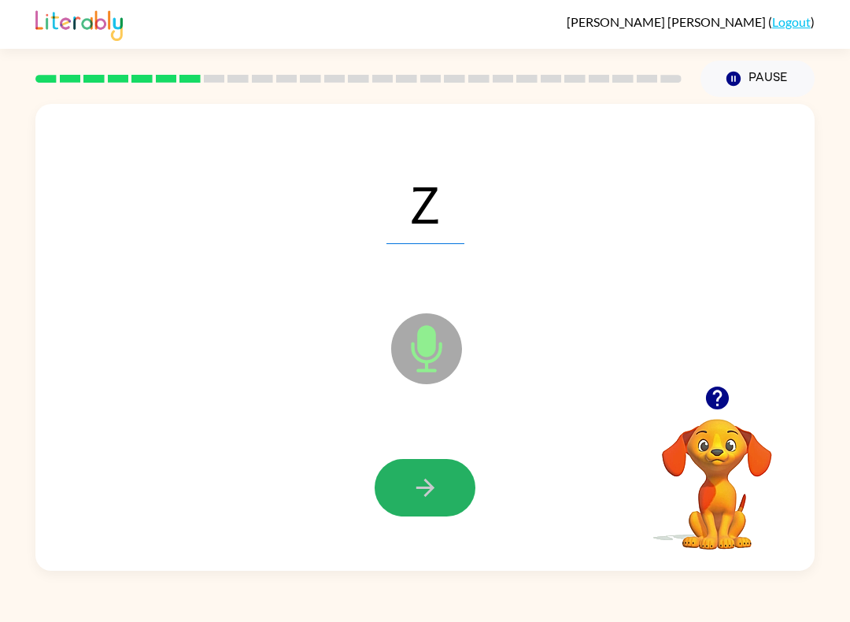
click at [444, 482] on button "button" at bounding box center [425, 487] width 101 height 57
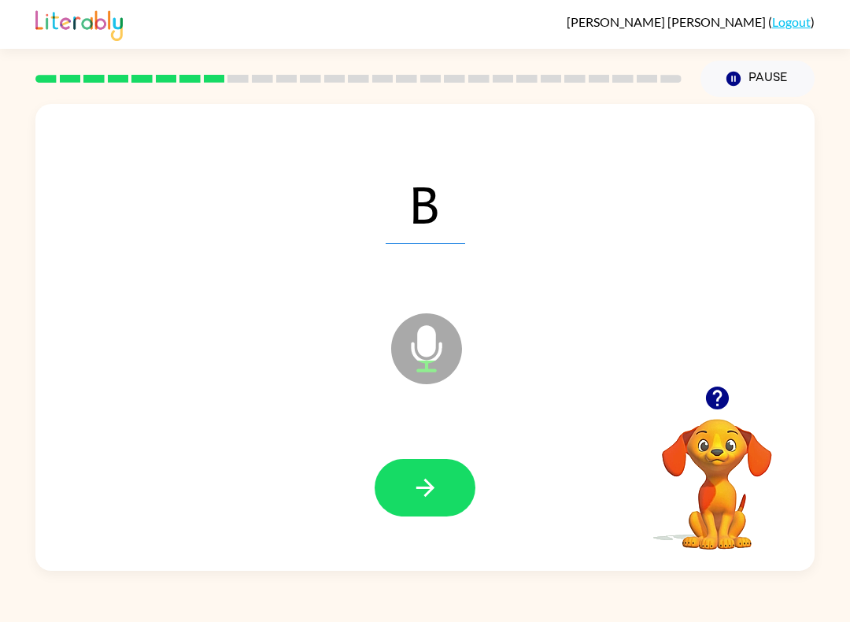
click at [443, 480] on button "button" at bounding box center [425, 487] width 101 height 57
click at [431, 485] on icon "button" at bounding box center [424, 487] width 18 height 18
click at [436, 493] on icon "button" at bounding box center [425, 488] width 28 height 28
click at [427, 496] on icon "button" at bounding box center [425, 488] width 28 height 28
click at [446, 494] on button "button" at bounding box center [425, 487] width 101 height 57
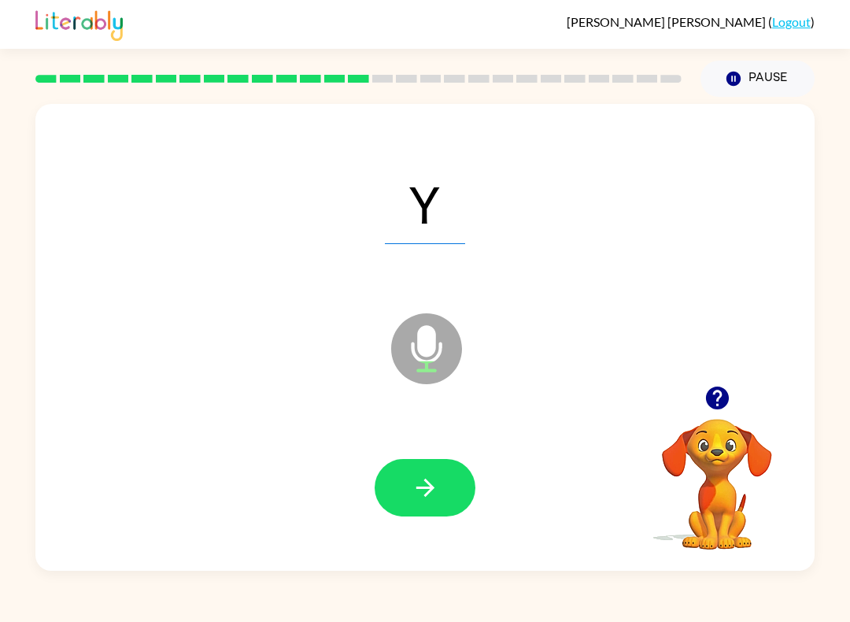
click at [426, 484] on icon "button" at bounding box center [425, 488] width 28 height 28
click at [436, 489] on icon "button" at bounding box center [425, 488] width 28 height 28
click at [449, 496] on button "button" at bounding box center [425, 487] width 101 height 57
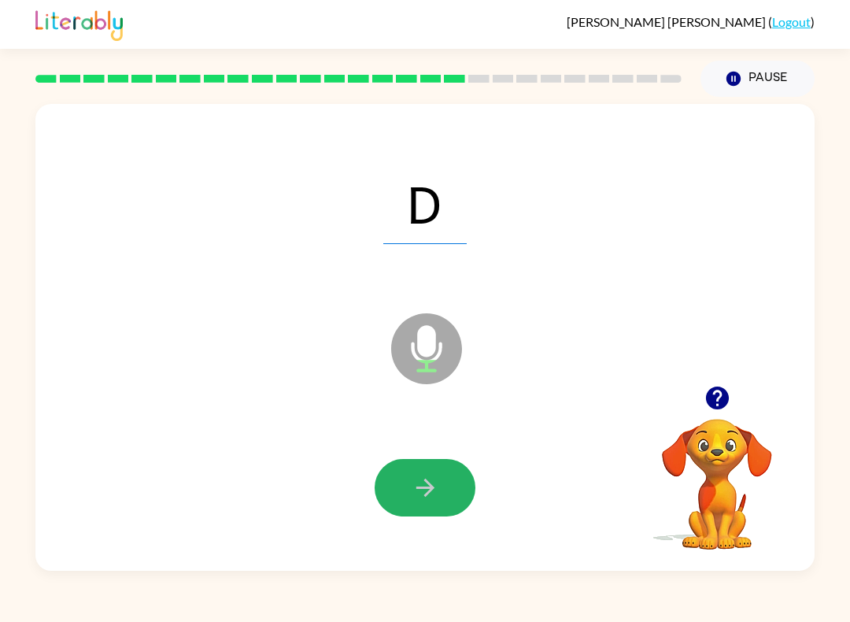
click at [434, 493] on icon "button" at bounding box center [425, 488] width 28 height 28
click at [425, 485] on icon "button" at bounding box center [425, 488] width 28 height 28
click at [435, 483] on icon "button" at bounding box center [425, 488] width 28 height 28
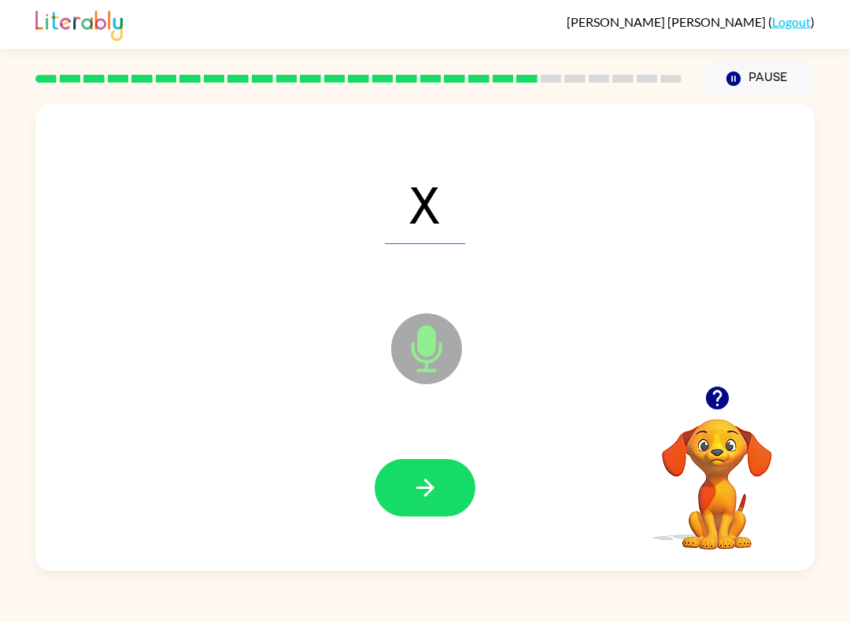
click at [434, 493] on icon "button" at bounding box center [425, 488] width 28 height 28
click at [439, 489] on button "button" at bounding box center [425, 487] width 101 height 57
click at [446, 488] on button "button" at bounding box center [425, 487] width 101 height 57
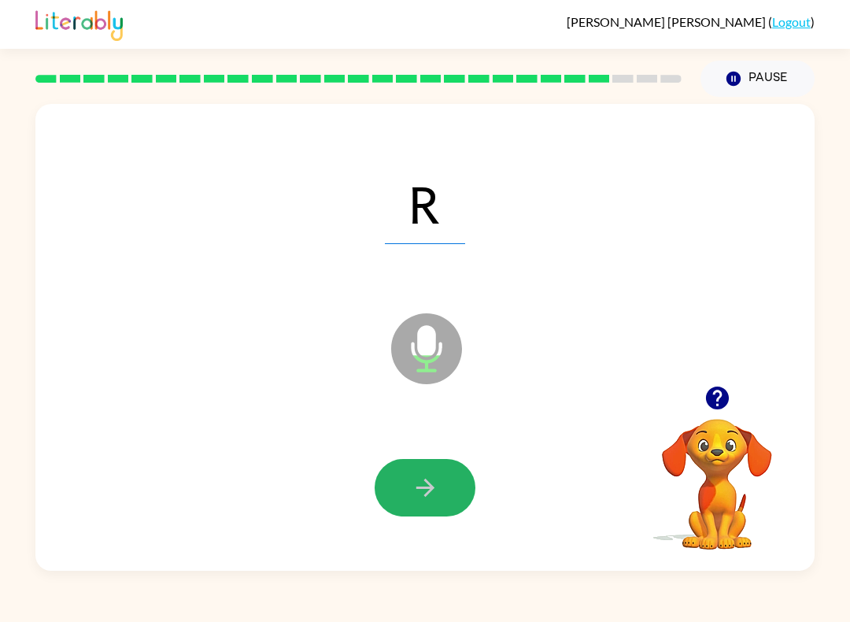
click at [441, 482] on button "button" at bounding box center [425, 487] width 101 height 57
click at [445, 474] on button "button" at bounding box center [425, 487] width 101 height 57
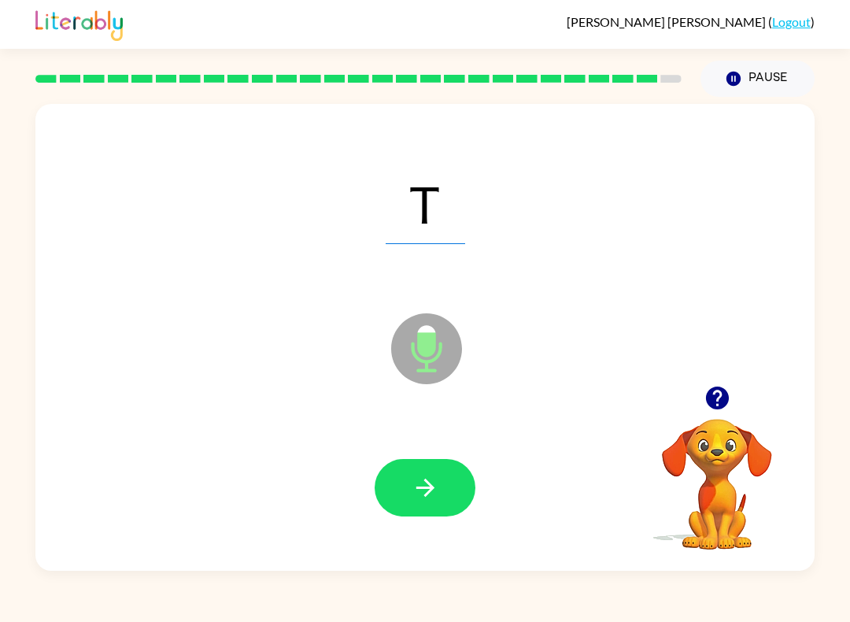
click at [439, 496] on button "button" at bounding box center [425, 487] width 101 height 57
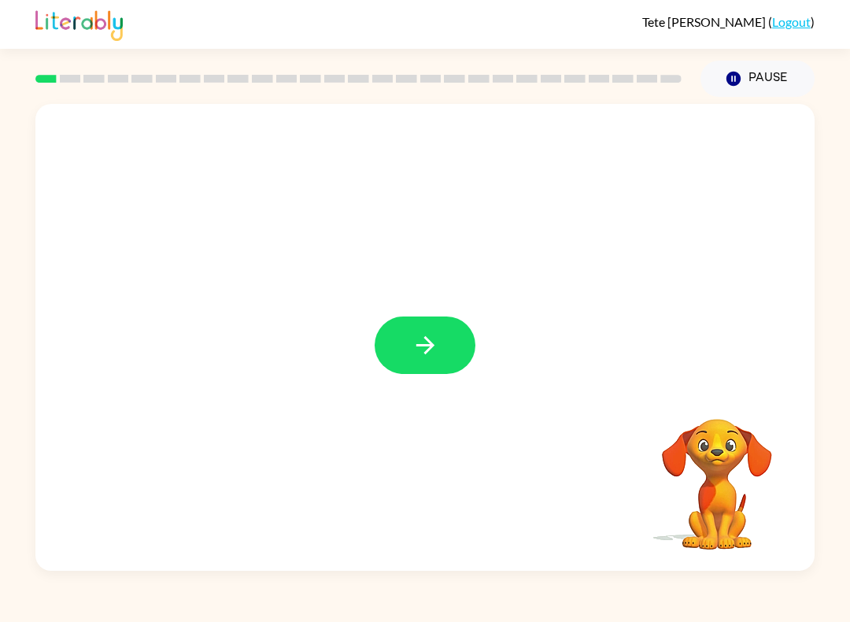
click at [428, 367] on button "button" at bounding box center [425, 344] width 101 height 57
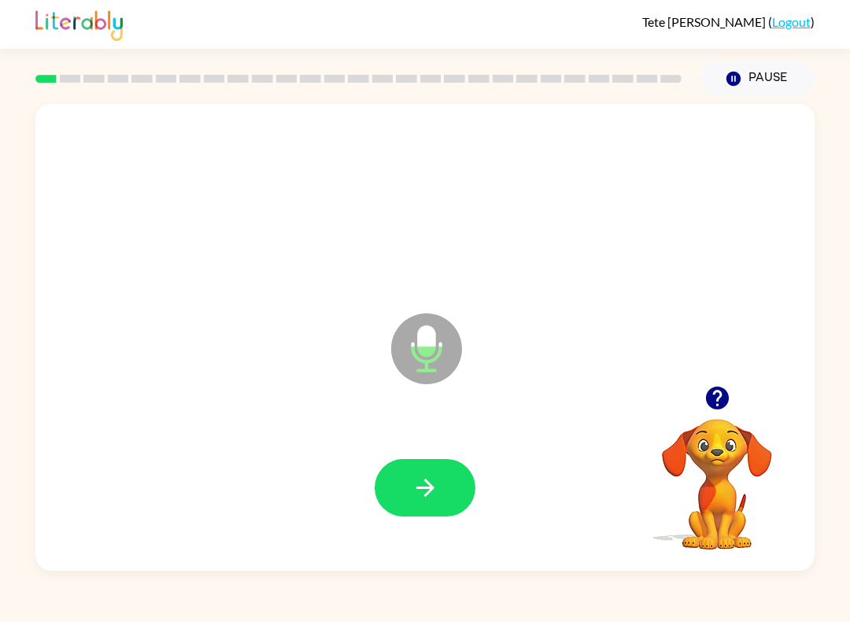
click at [427, 483] on icon "button" at bounding box center [424, 487] width 18 height 18
click at [424, 502] on button "button" at bounding box center [425, 487] width 101 height 57
click at [440, 507] on button "button" at bounding box center [425, 487] width 101 height 57
click at [404, 496] on button "button" at bounding box center [425, 487] width 101 height 57
click at [431, 481] on icon "button" at bounding box center [425, 488] width 28 height 28
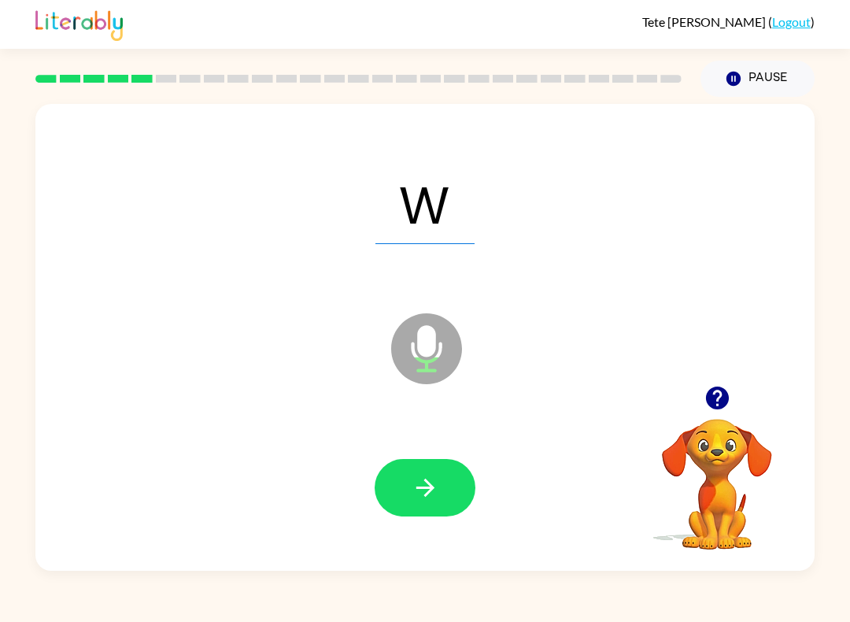
click at [438, 485] on icon "button" at bounding box center [425, 488] width 28 height 28
click at [419, 473] on button "button" at bounding box center [425, 487] width 101 height 57
click at [406, 492] on button "button" at bounding box center [425, 487] width 101 height 57
click at [430, 505] on button "button" at bounding box center [425, 487] width 101 height 57
click at [406, 515] on button "button" at bounding box center [425, 487] width 101 height 57
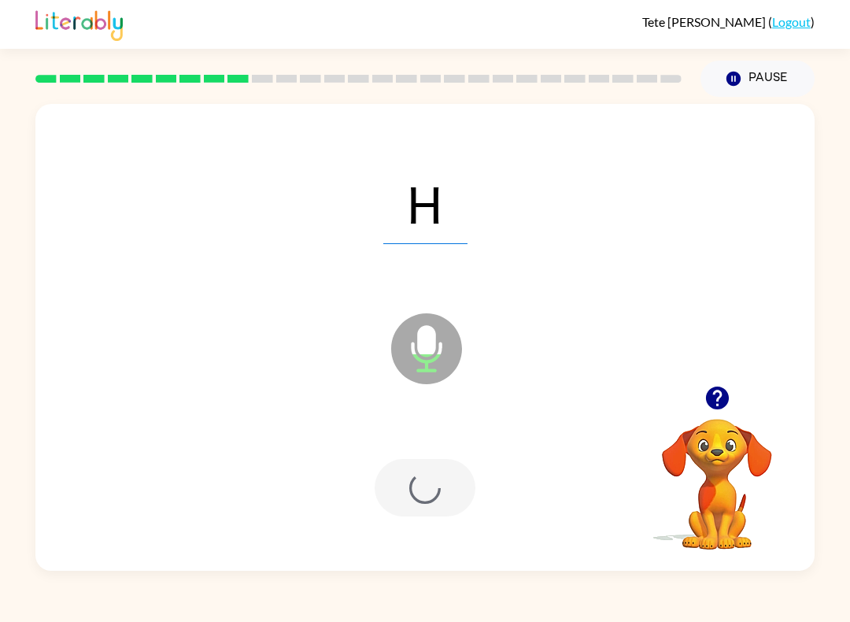
click at [441, 496] on div at bounding box center [425, 487] width 101 height 57
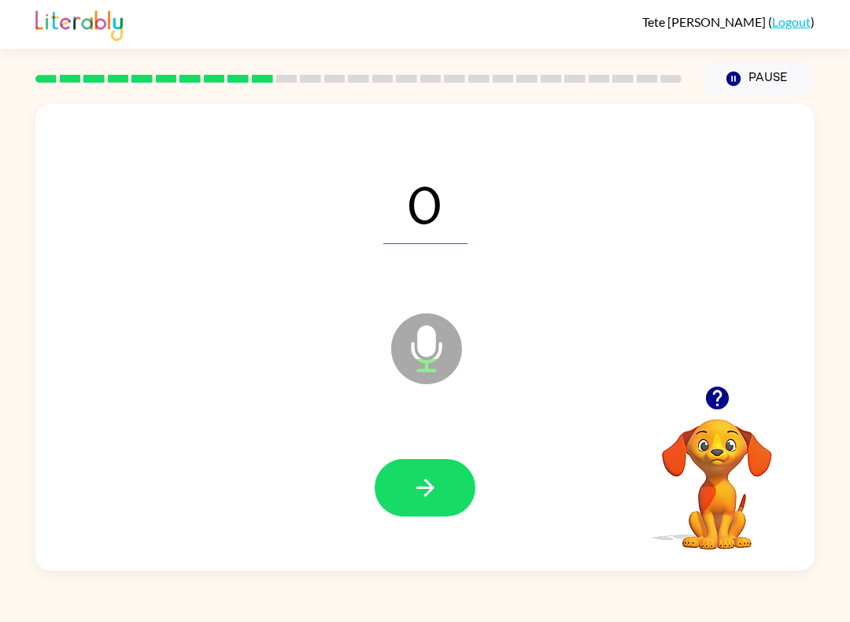
click at [413, 500] on icon "button" at bounding box center [425, 488] width 28 height 28
click at [434, 493] on icon "button" at bounding box center [425, 488] width 28 height 28
click at [424, 507] on button "button" at bounding box center [425, 487] width 101 height 57
click at [432, 486] on icon "button" at bounding box center [424, 487] width 18 height 18
click at [434, 482] on icon "button" at bounding box center [425, 488] width 28 height 28
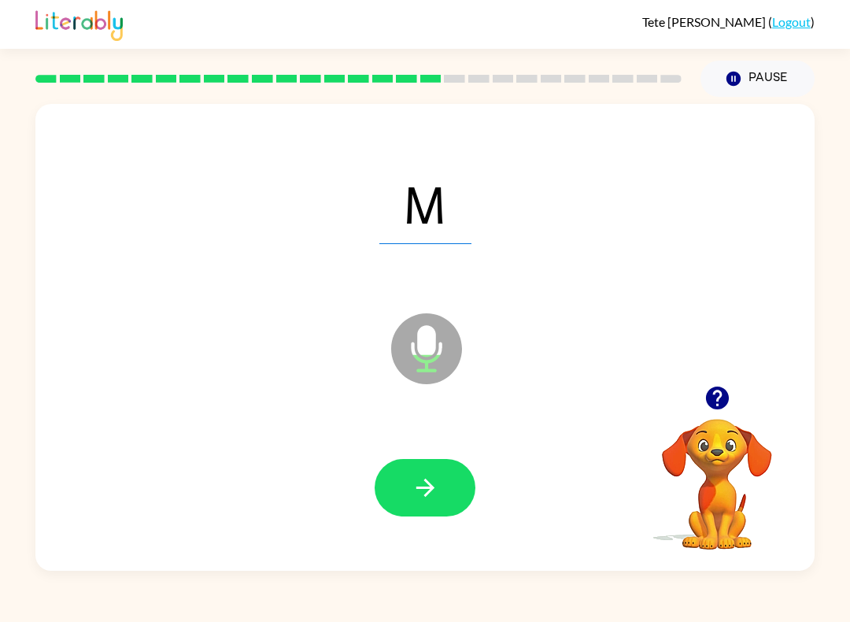
click at [406, 485] on button "button" at bounding box center [425, 487] width 101 height 57
click at [435, 493] on icon "button" at bounding box center [425, 488] width 28 height 28
click at [411, 474] on icon "button" at bounding box center [425, 488] width 28 height 28
click at [419, 478] on icon "button" at bounding box center [425, 488] width 28 height 28
click at [413, 485] on icon "button" at bounding box center [425, 488] width 28 height 28
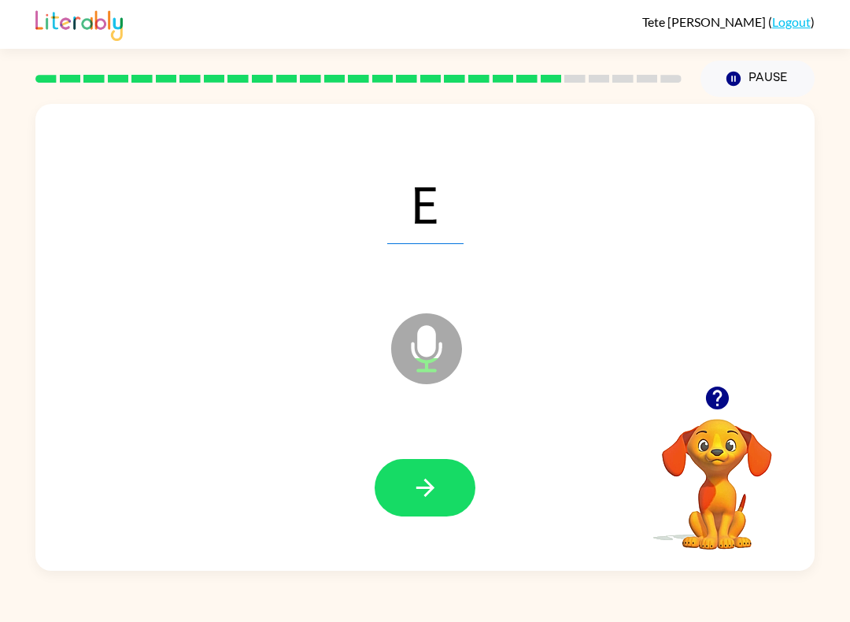
click at [461, 480] on button "button" at bounding box center [425, 487] width 101 height 57
click at [396, 496] on button "button" at bounding box center [425, 487] width 101 height 57
click at [457, 493] on button "button" at bounding box center [425, 487] width 101 height 57
click at [430, 493] on icon "button" at bounding box center [424, 487] width 18 height 18
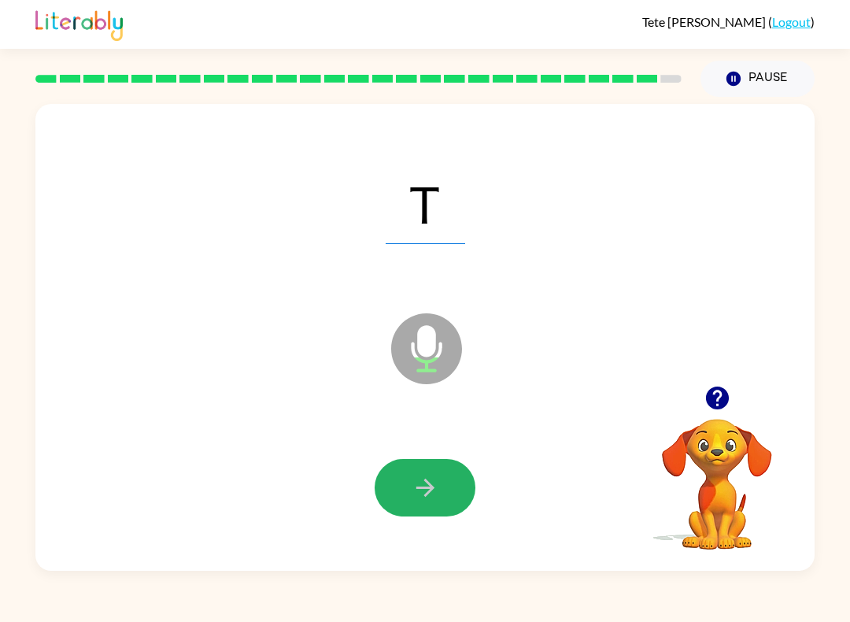
click at [443, 493] on button "button" at bounding box center [425, 487] width 101 height 57
